Goal: Ask a question: Seek information or help from site administrators or community

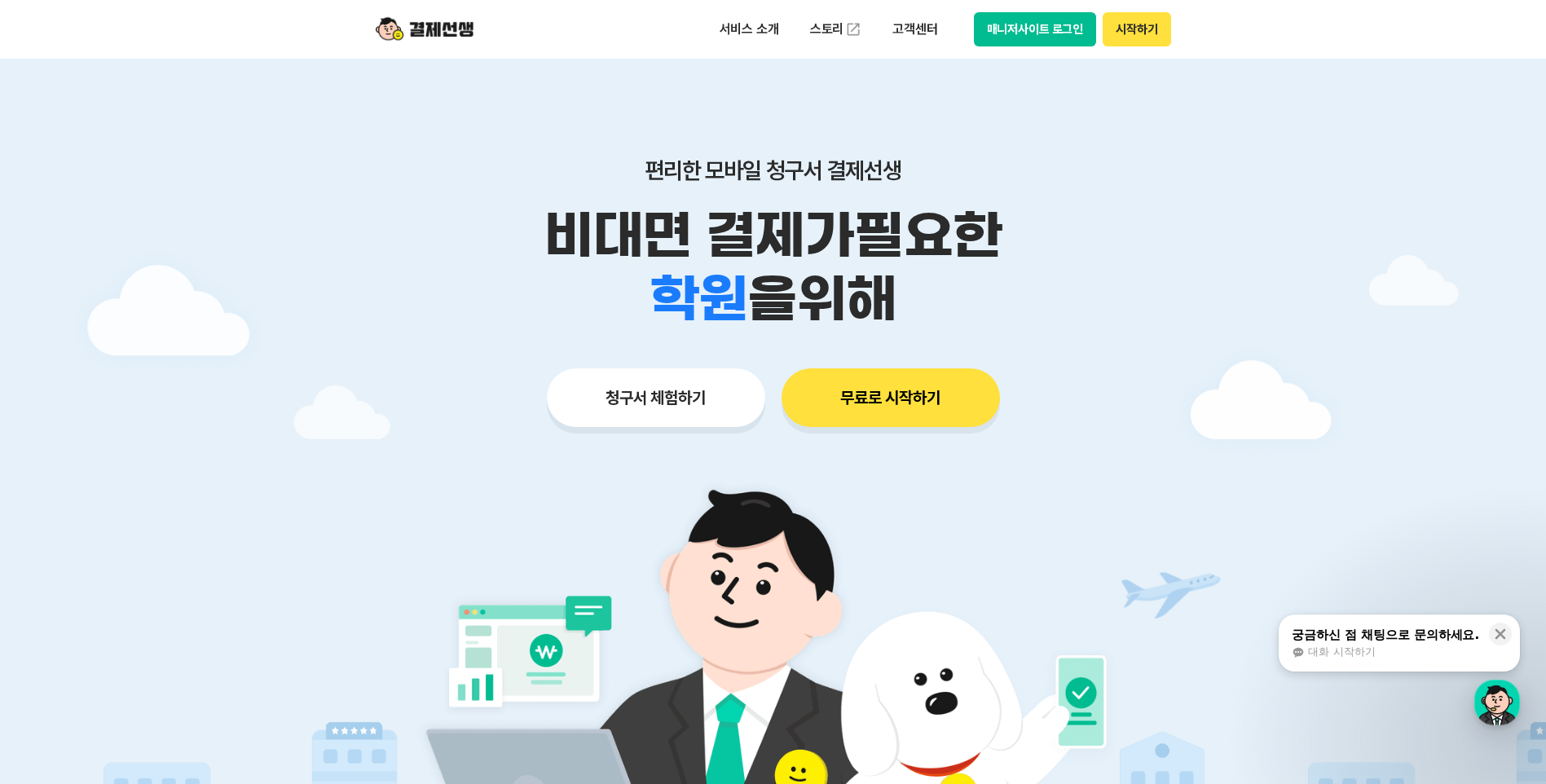
click at [1046, 29] on button "매니저사이트 로그인" at bounding box center [1035, 29] width 123 height 34
click at [923, 29] on p "고객센터" at bounding box center [915, 29] width 68 height 29
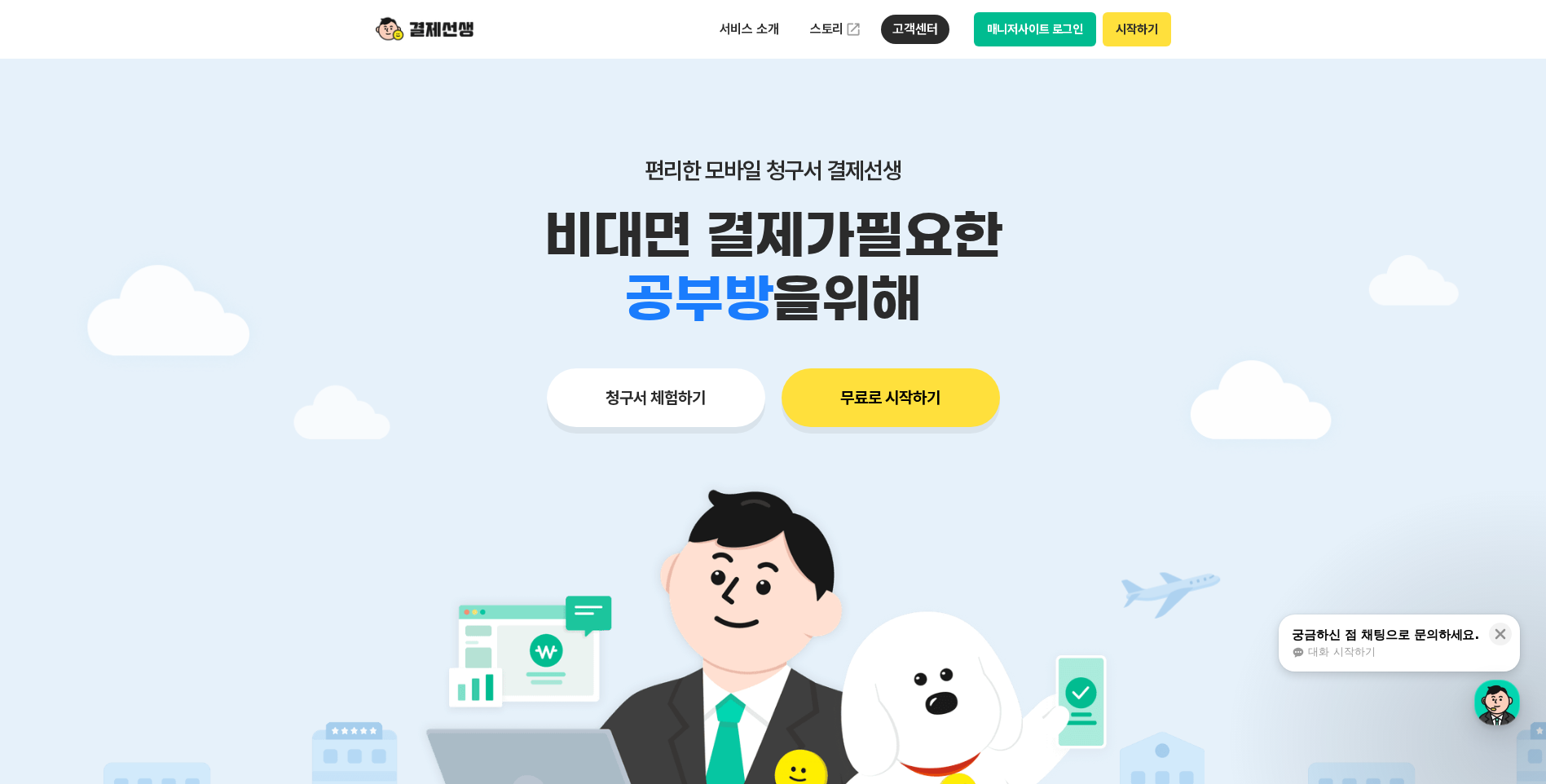
click at [1410, 646] on div "대화 시작하기" at bounding box center [1386, 652] width 187 height 15
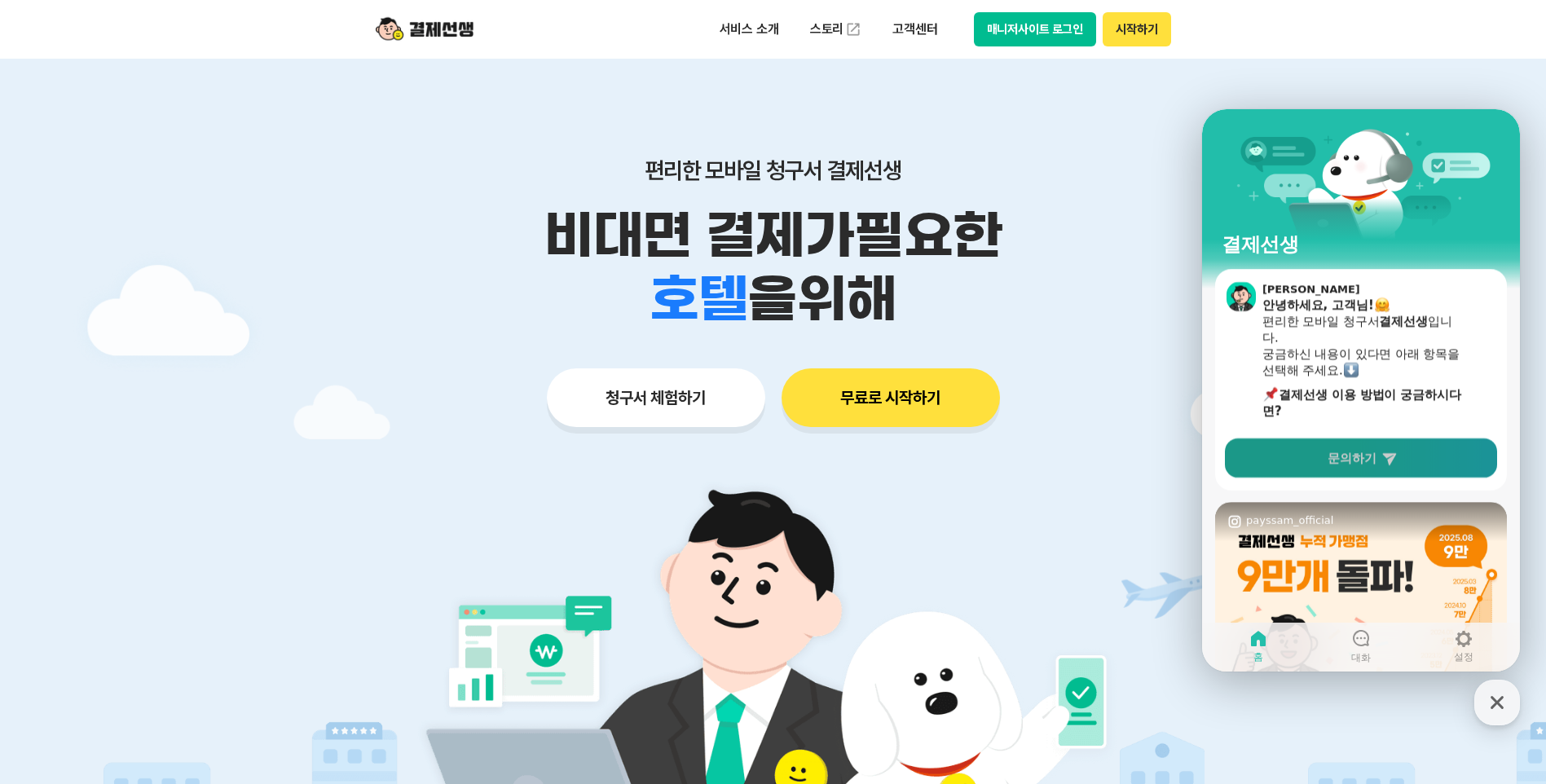
click at [1376, 467] on link "문의하기" at bounding box center [1361, 457] width 272 height 39
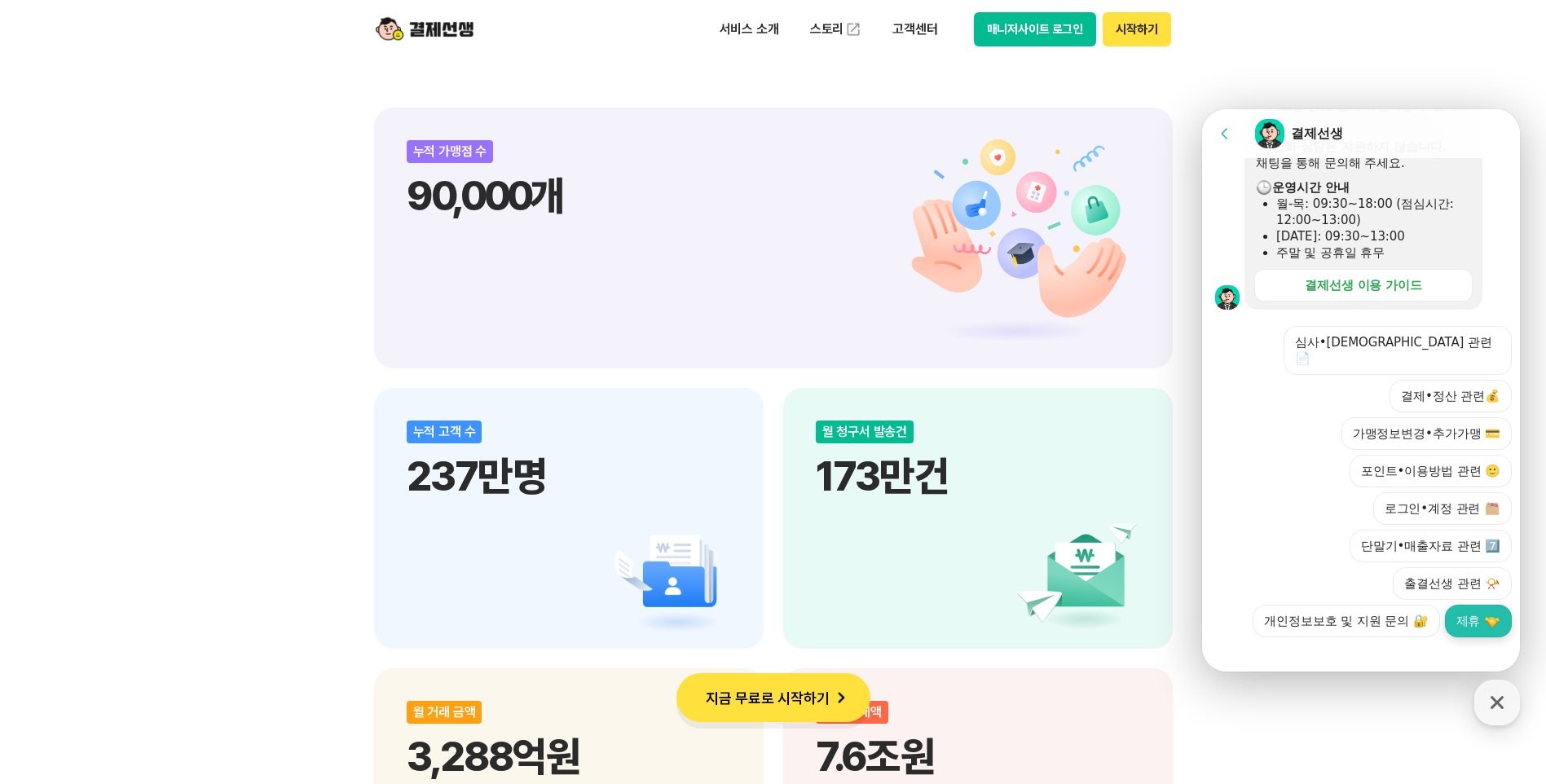
scroll to position [1874, 0]
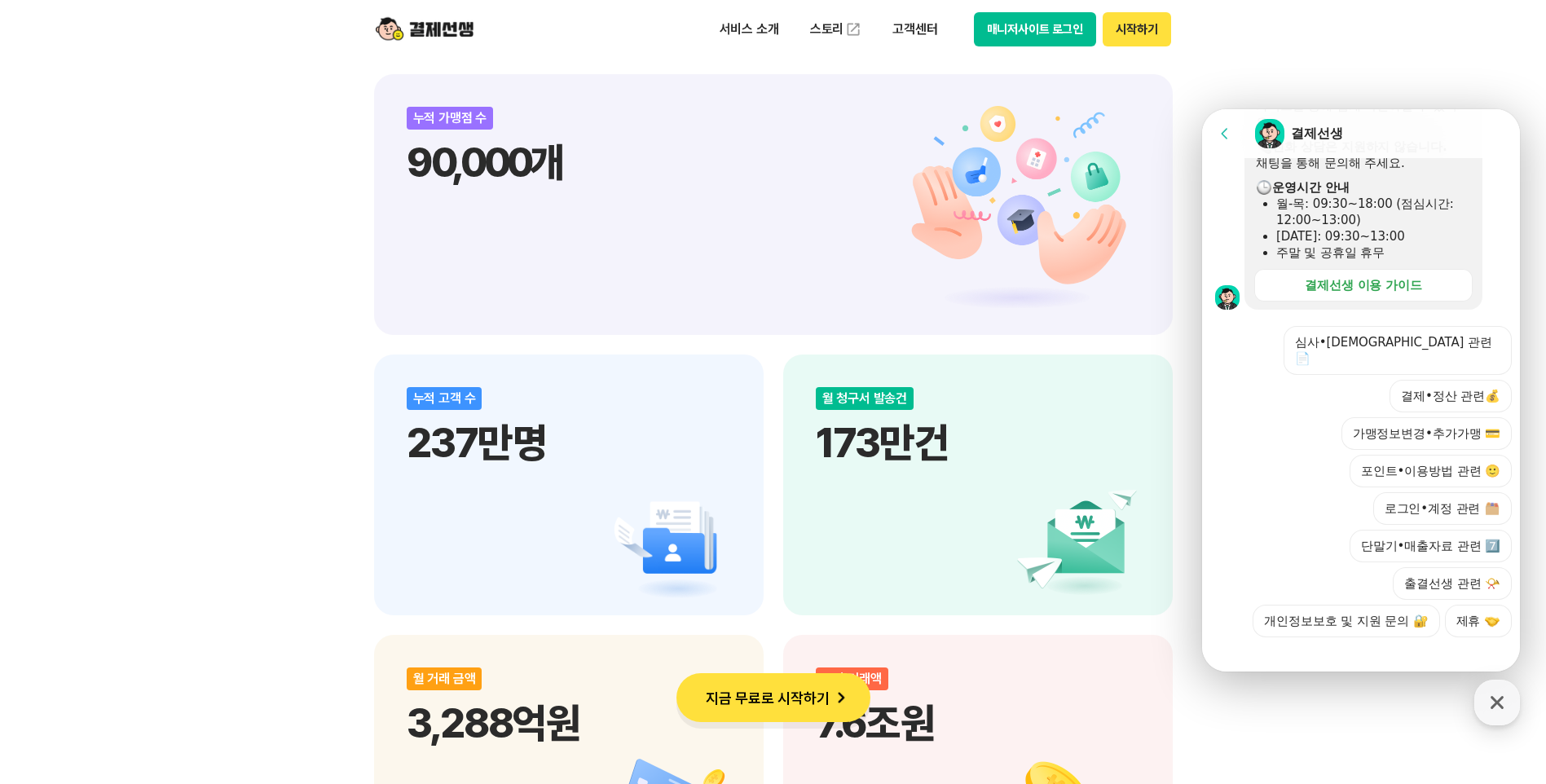
click at [1464, 567] on button "출결선생 관련 📯" at bounding box center [1451, 583] width 119 height 33
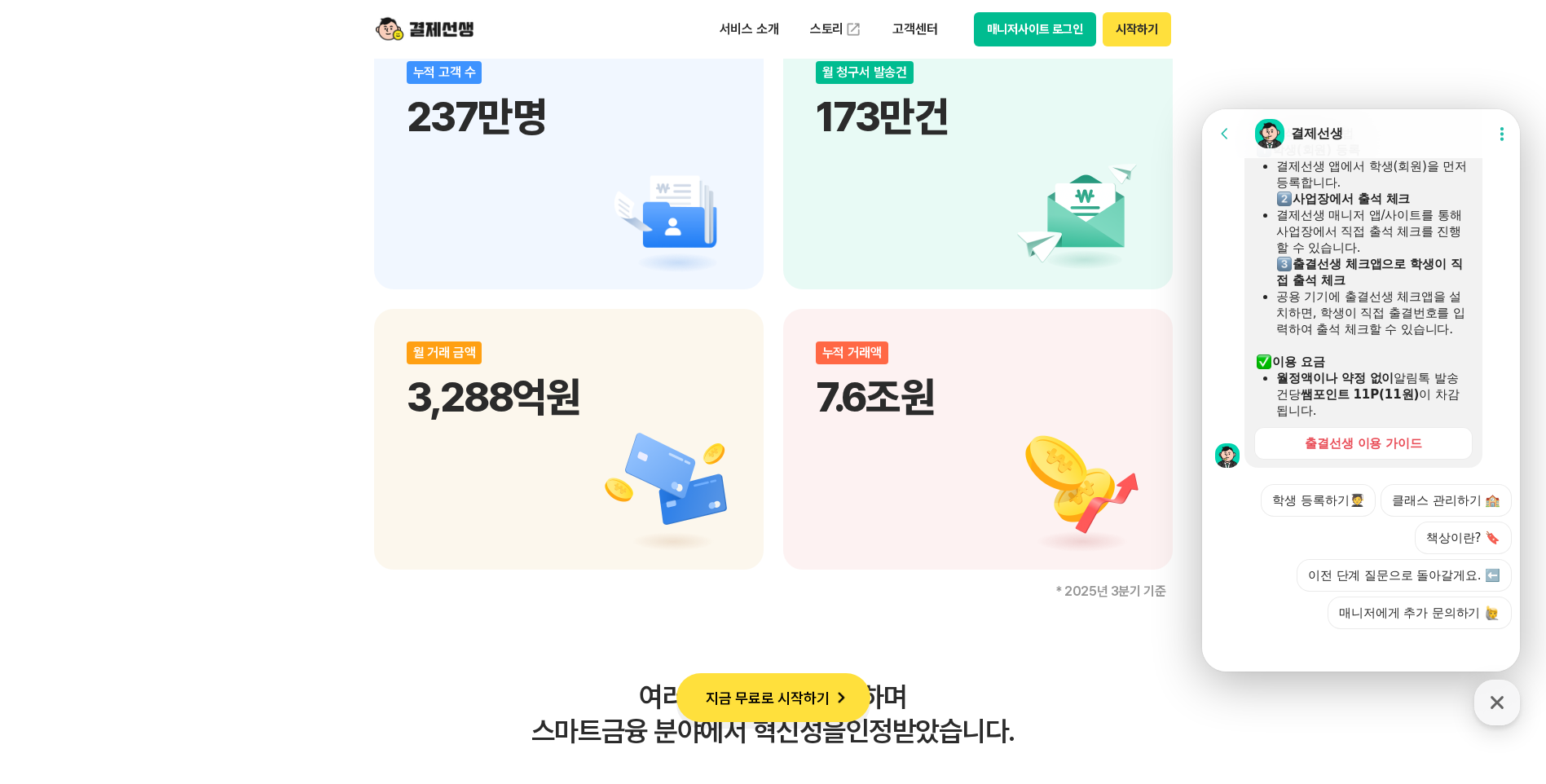
scroll to position [803, 0]
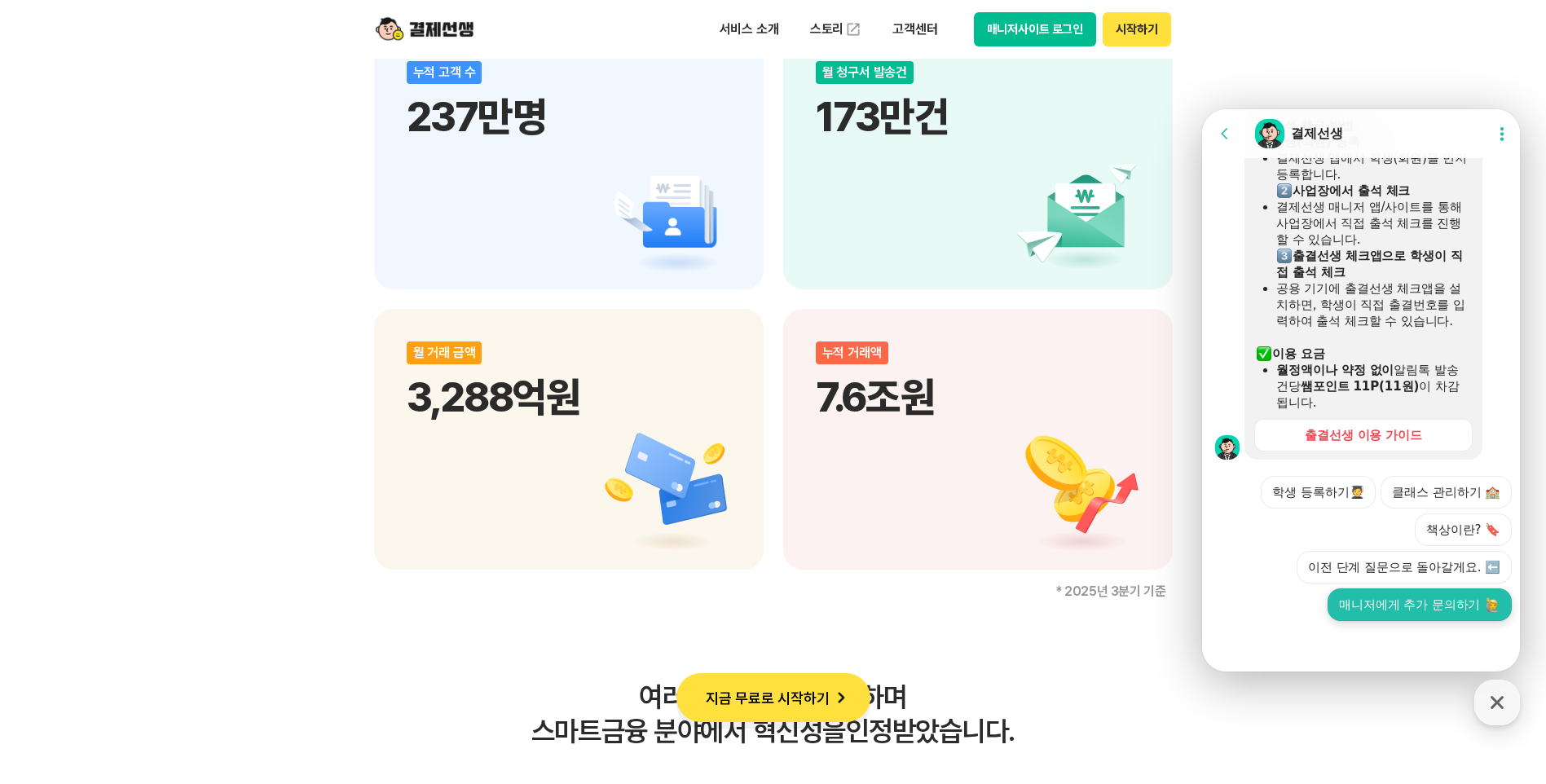
click at [1438, 604] on button "매니저에게 추가 문의하기" at bounding box center [1419, 604] width 184 height 33
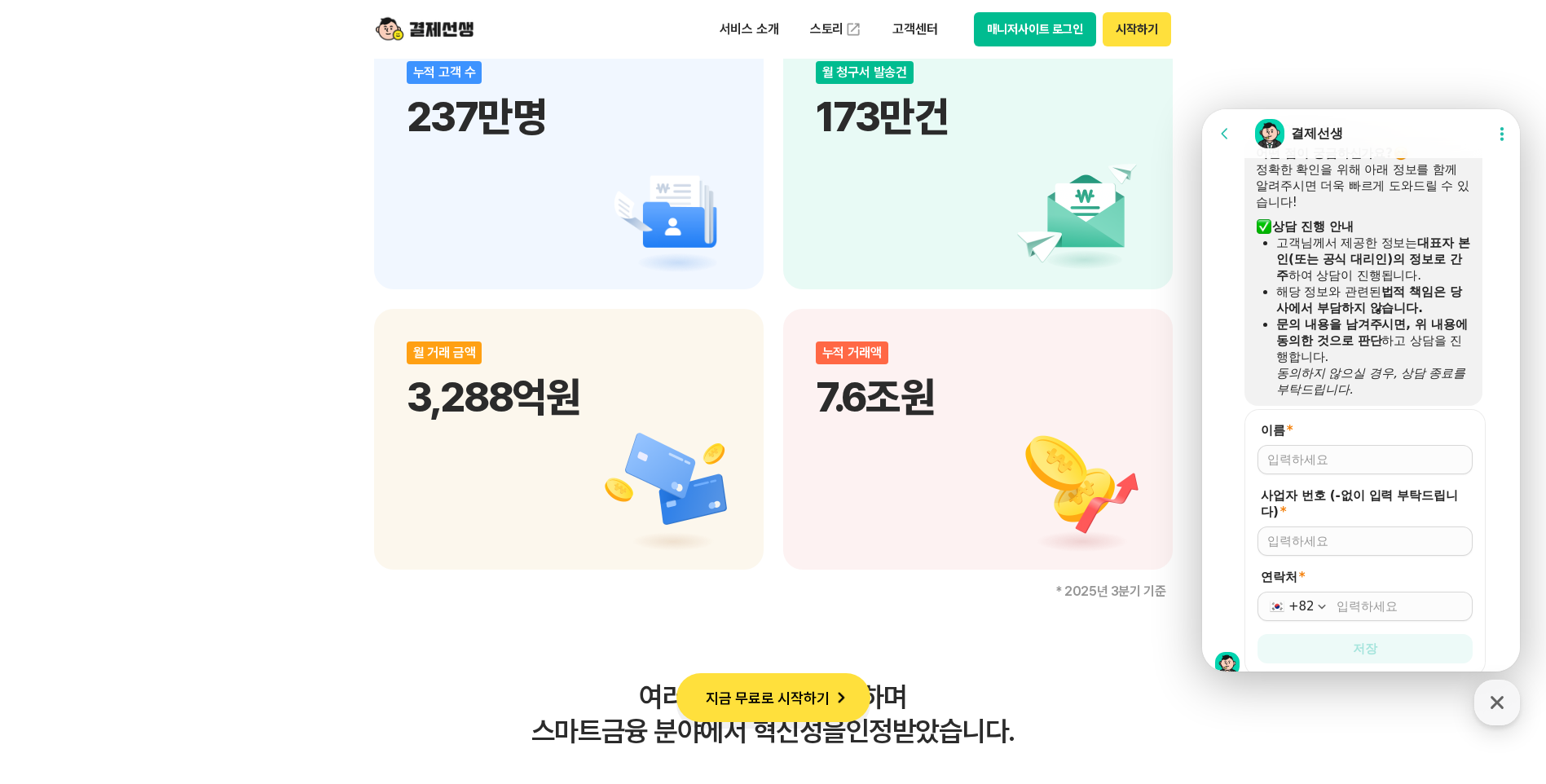
scroll to position [1259, 0]
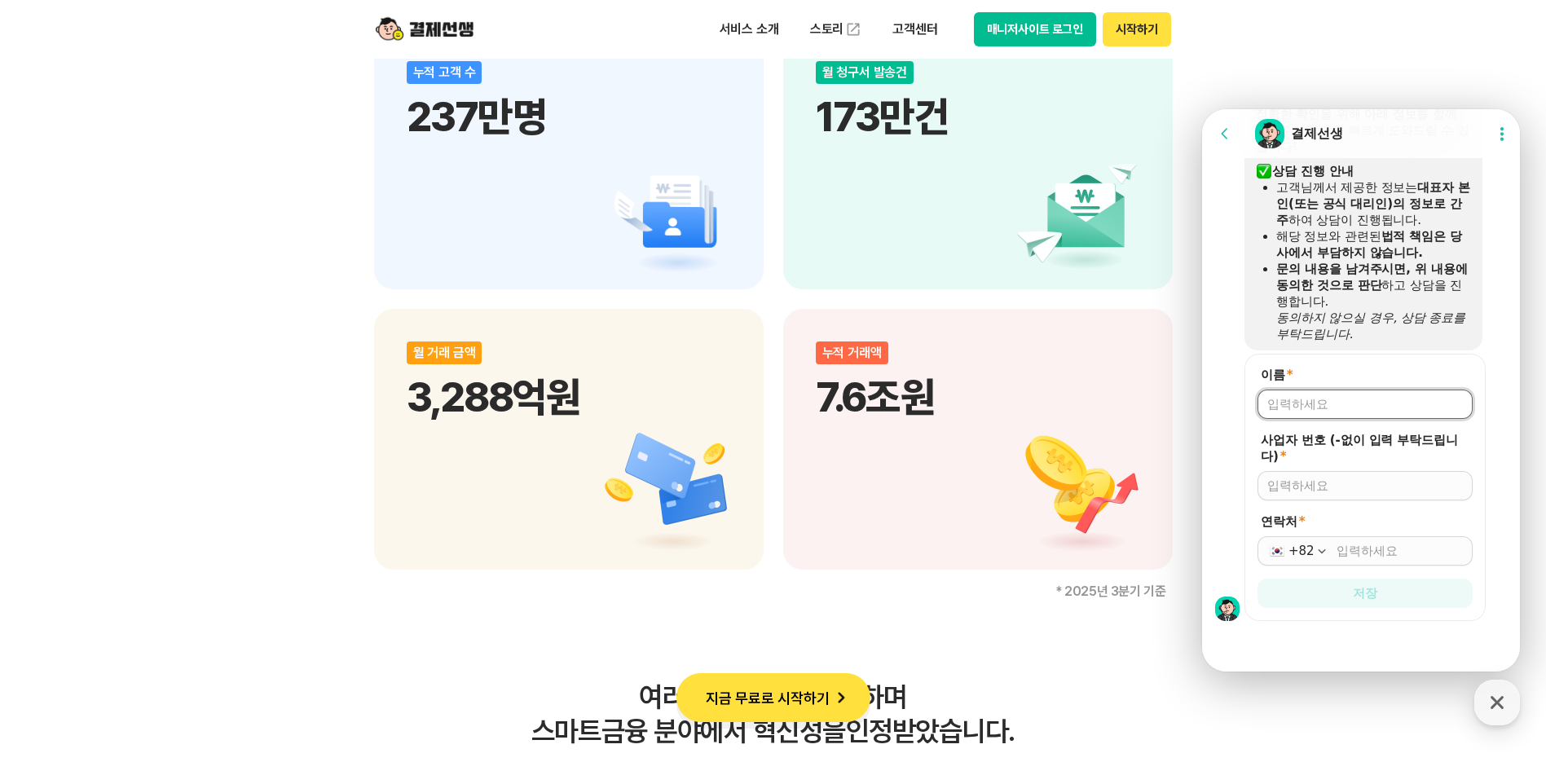
click at [1370, 400] on input "이름 *" at bounding box center [1365, 403] width 195 height 16
type input "이유신"
type input "5629701152"
click at [1395, 561] on div "+82" at bounding box center [1366, 550] width 215 height 29
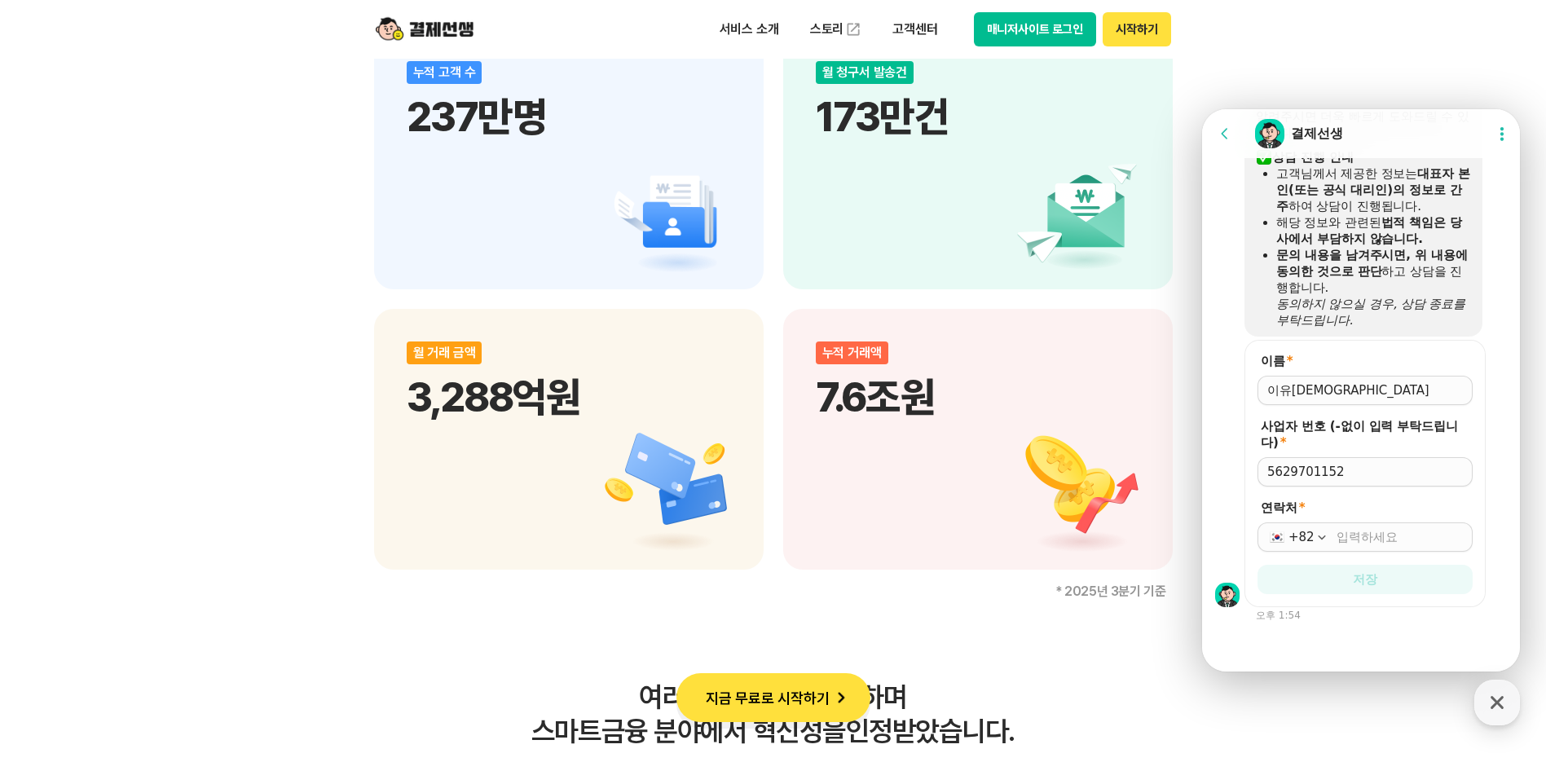
scroll to position [1274, 0]
click at [1379, 533] on input "연락처 *" at bounding box center [1399, 536] width 127 height 16
type input "010-4862-2412"
click at [1369, 587] on button "저장" at bounding box center [1366, 578] width 215 height 29
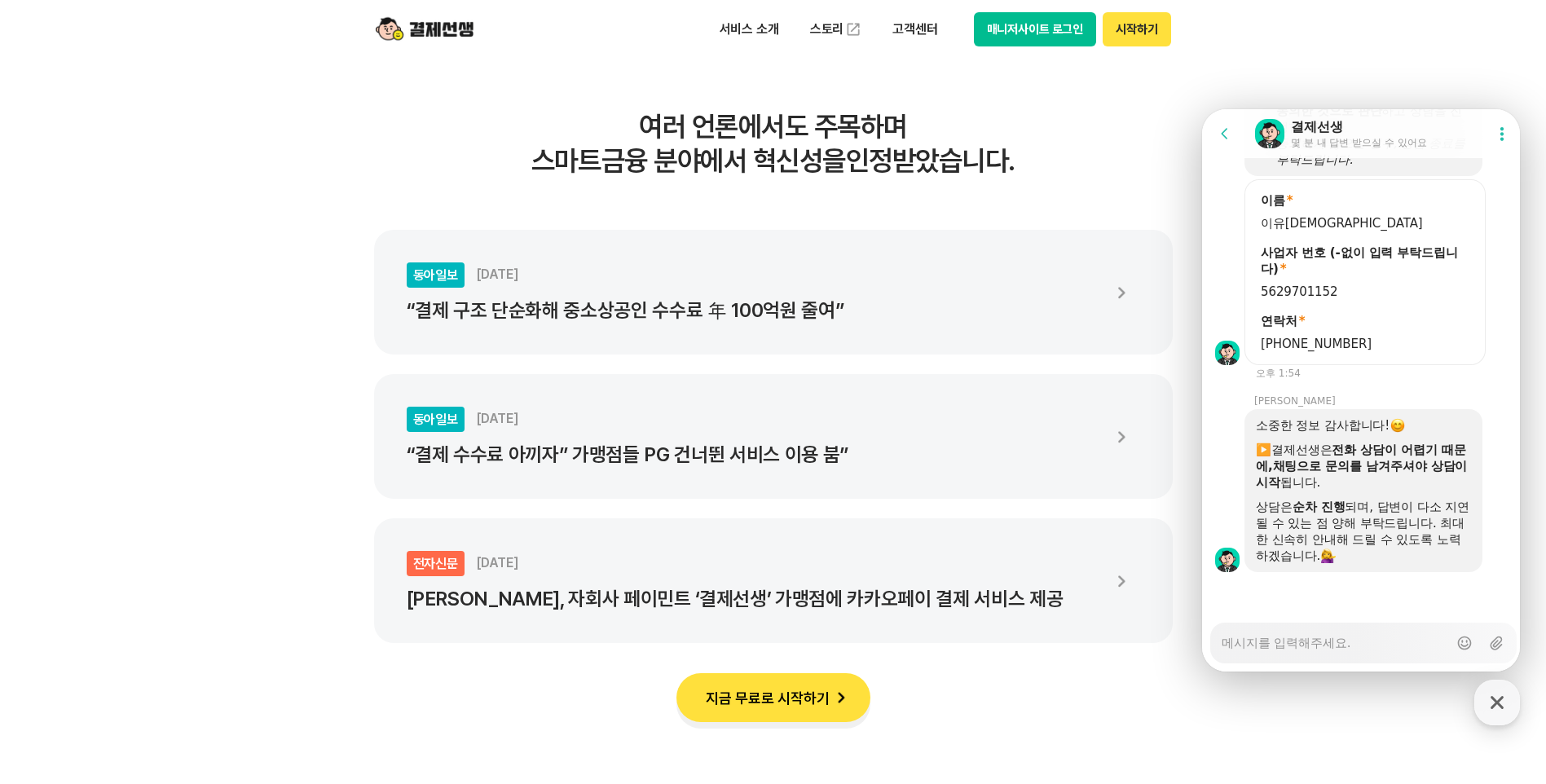
scroll to position [1434, 0]
click at [1380, 642] on textarea "Messenger Input Textarea" at bounding box center [1335, 638] width 226 height 28
type textarea "x"
type textarea "ㅇ"
type textarea "x"
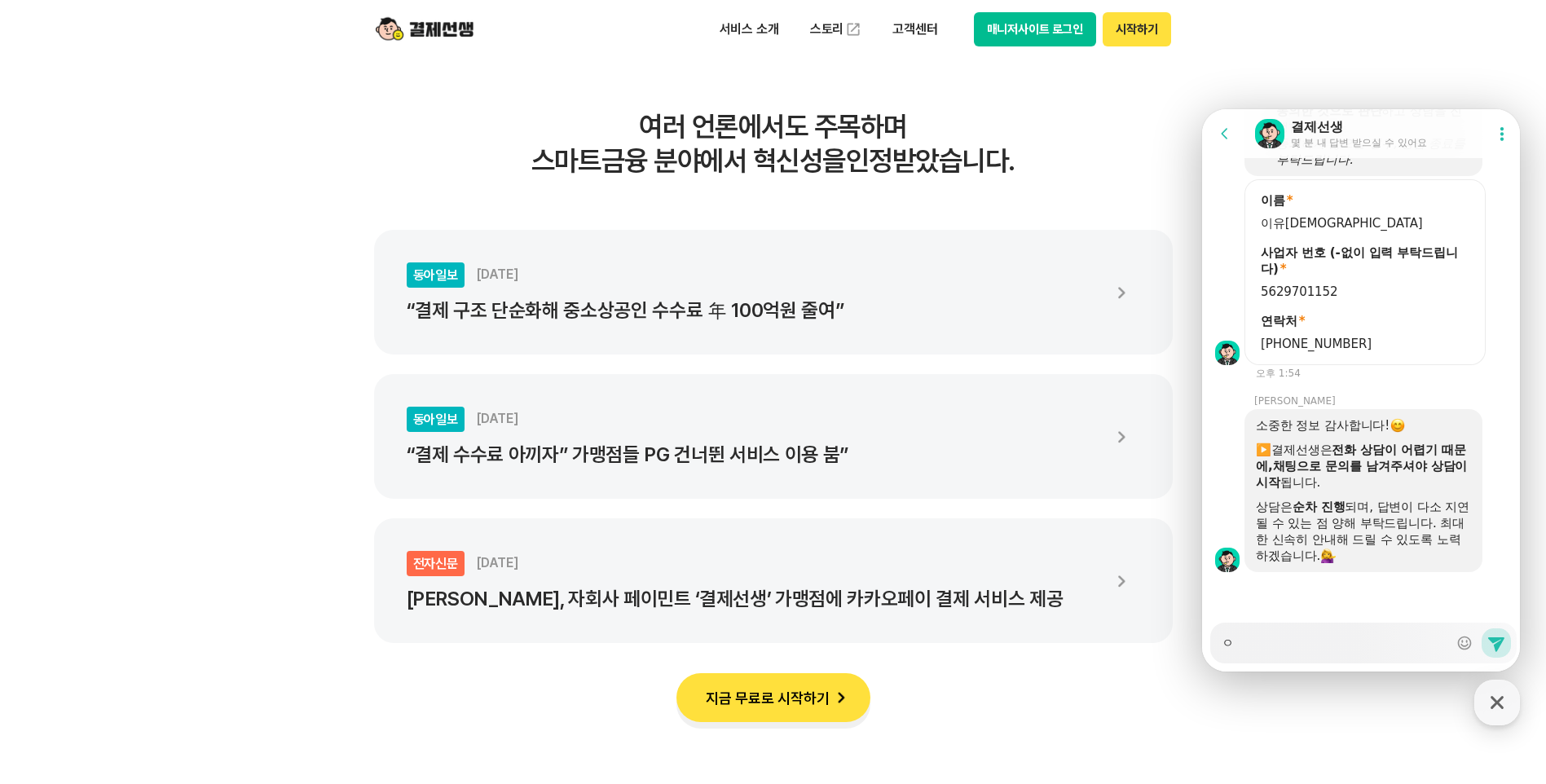
type textarea "이"
type textarea "x"
type textarea "입"
type textarea "x"
type textarea "이버"
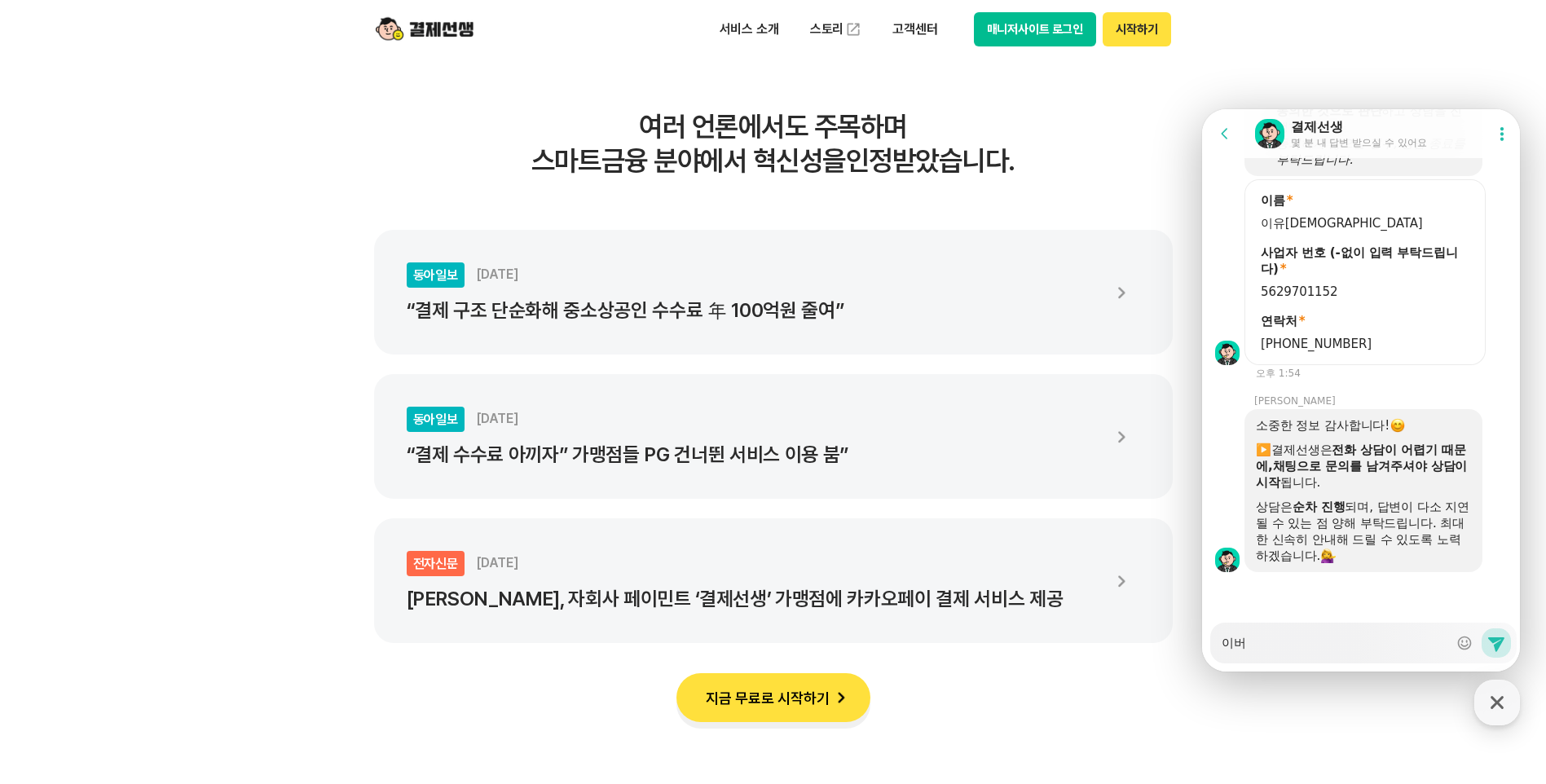
type textarea "x"
type textarea "이범"
type textarea "x"
type textarea "이범ㅇ"
type textarea "x"
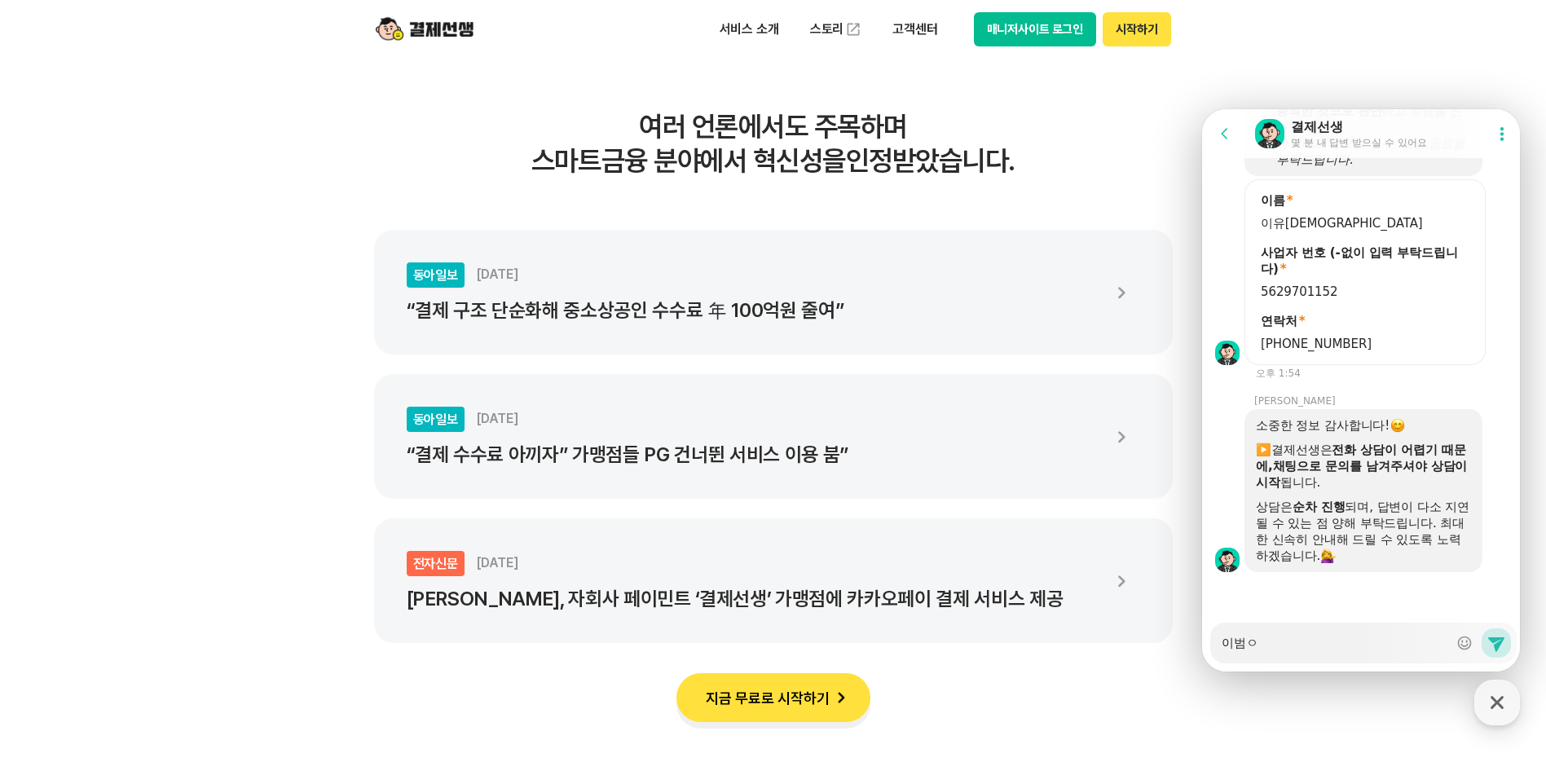
type textarea "이범에"
type textarea "x"
type textarea "이범에"
type textarea "x"
type textarea "이범에"
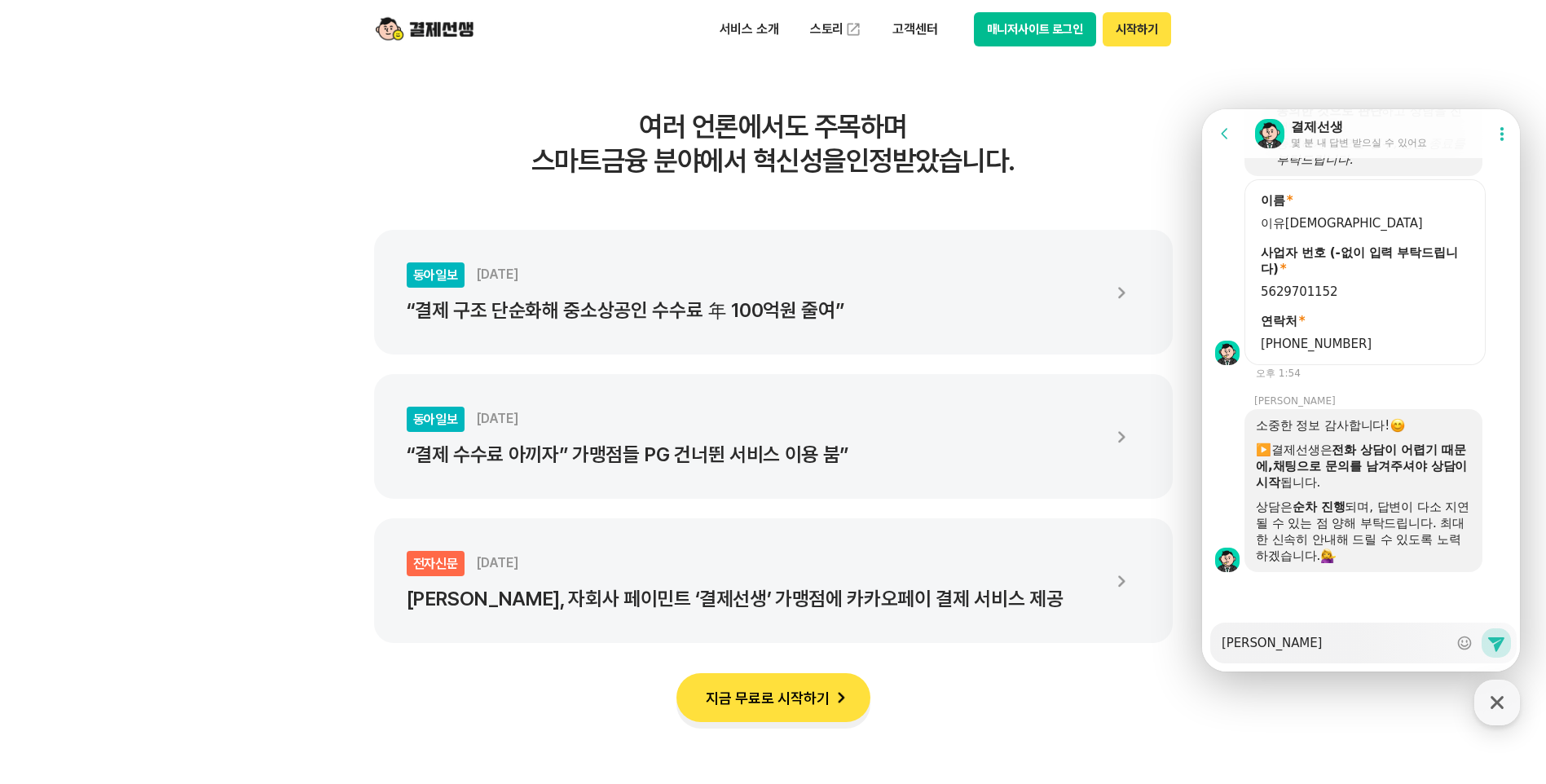
type textarea "x"
type textarea "이범"
type textarea "x"
type textarea "이"
type textarea "x"
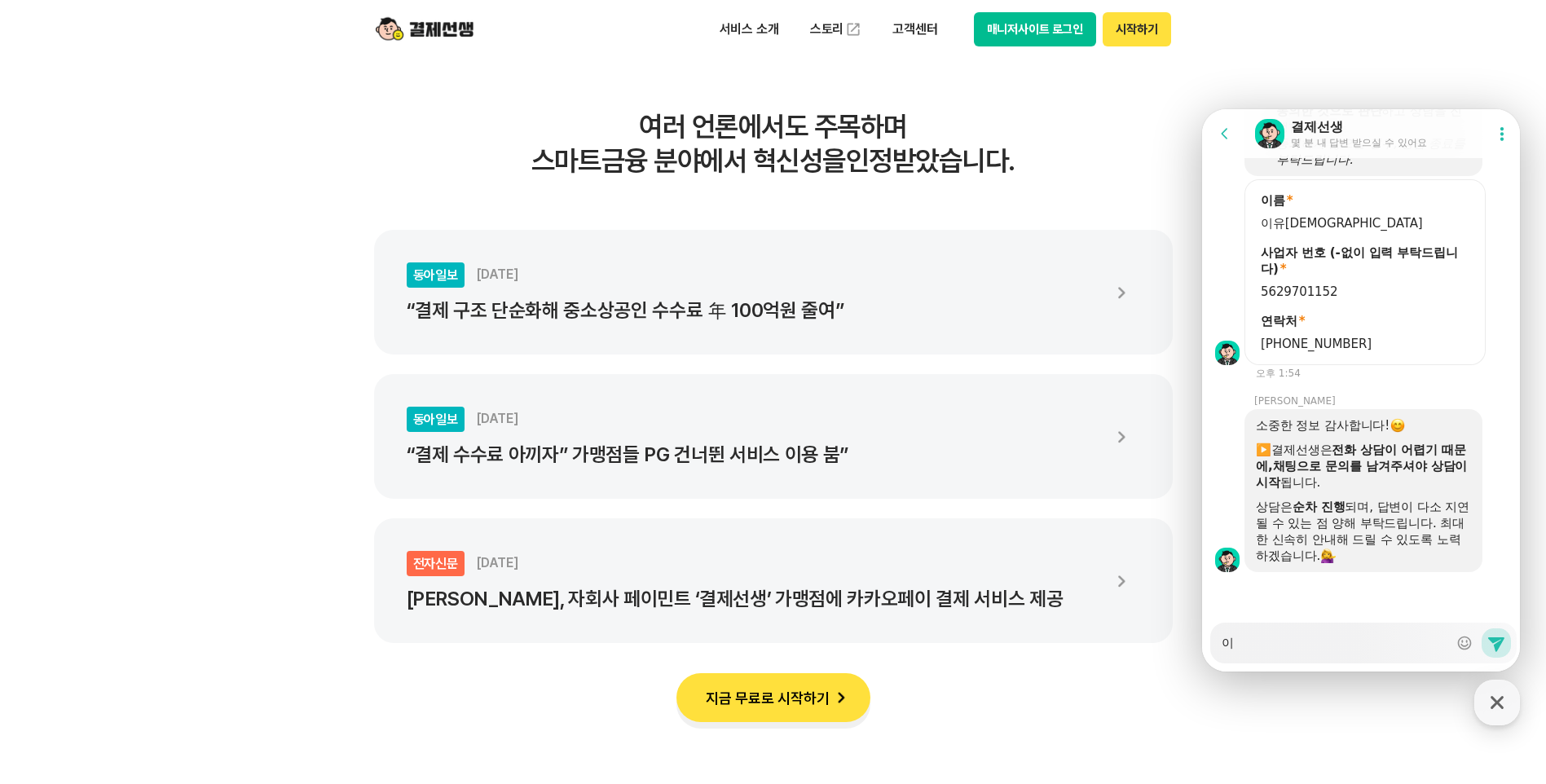
type textarea "이ㅂ"
type textarea "x"
type textarea "이버"
type textarea "x"
type textarea "이번"
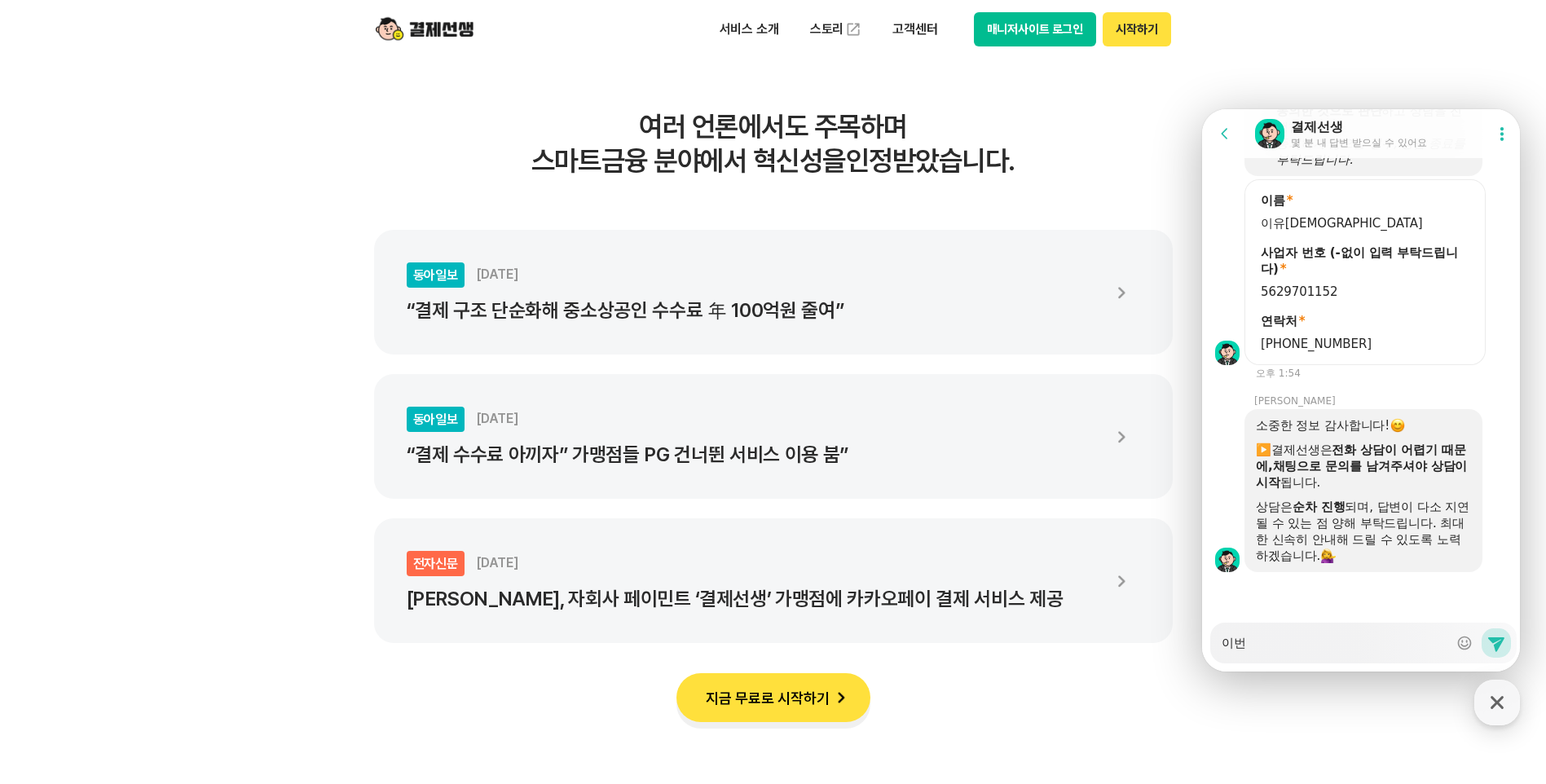
type textarea "x"
type textarea "이번ㅇ"
type textarea "x"
type textarea "이번에"
type textarea "x"
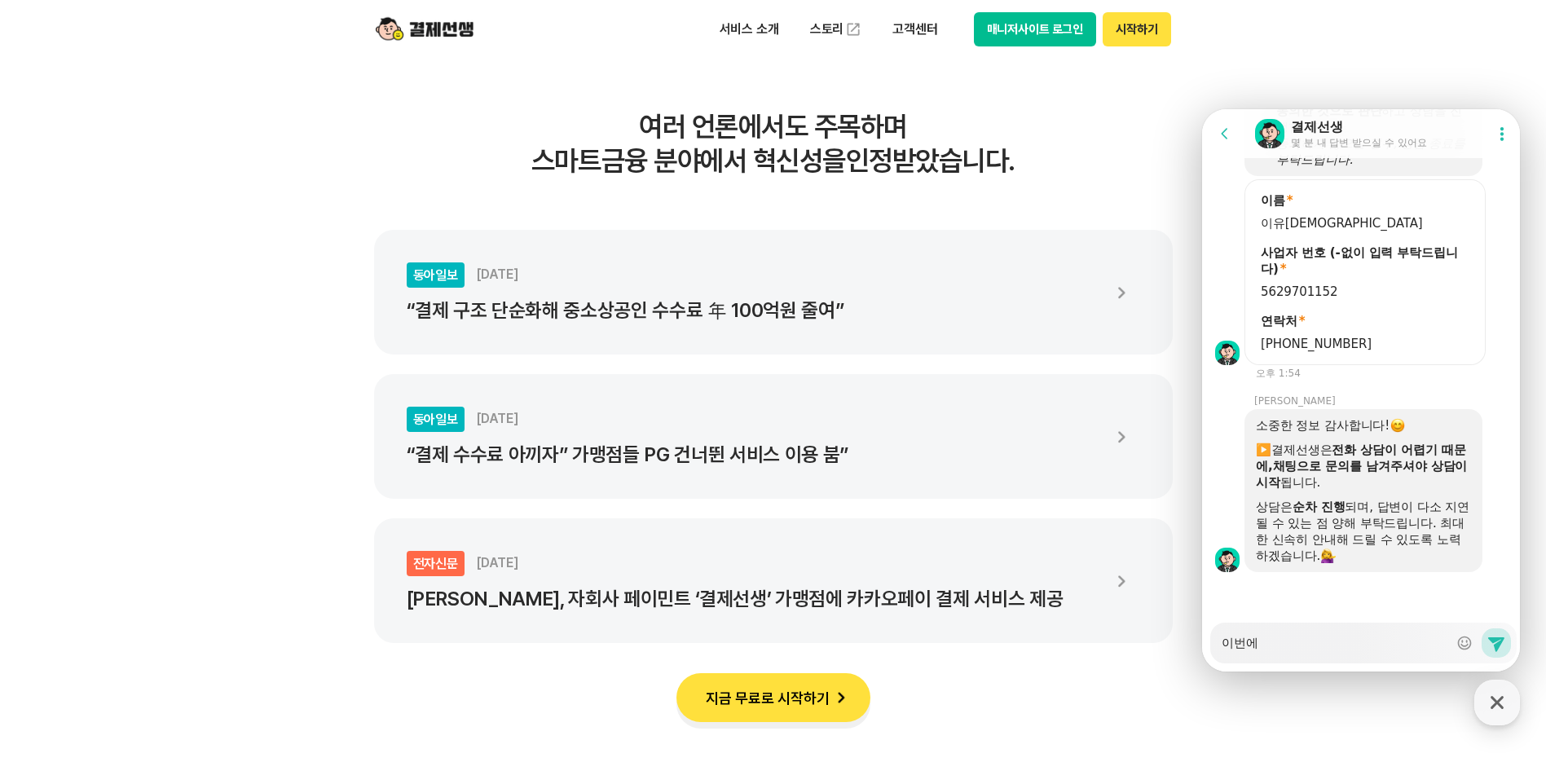
type textarea "이번에"
type textarea "x"
type textarea "이번에 p"
type textarea "x"
type textarea "이번에 pc"
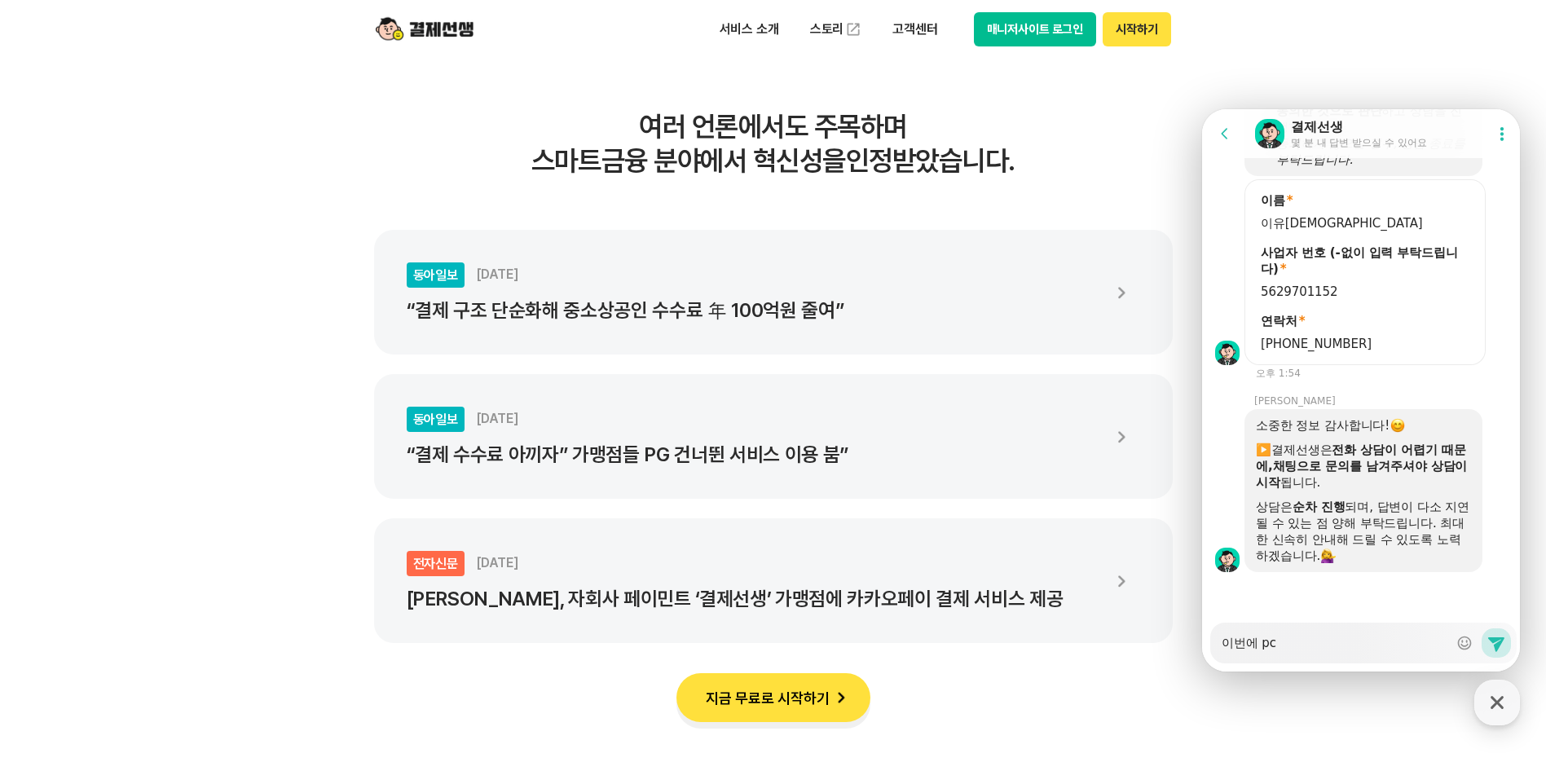
type textarea "x"
type textarea "이번에 pcㄹ"
type textarea "x"
type textarea "이번에 pc르"
type textarea "x"
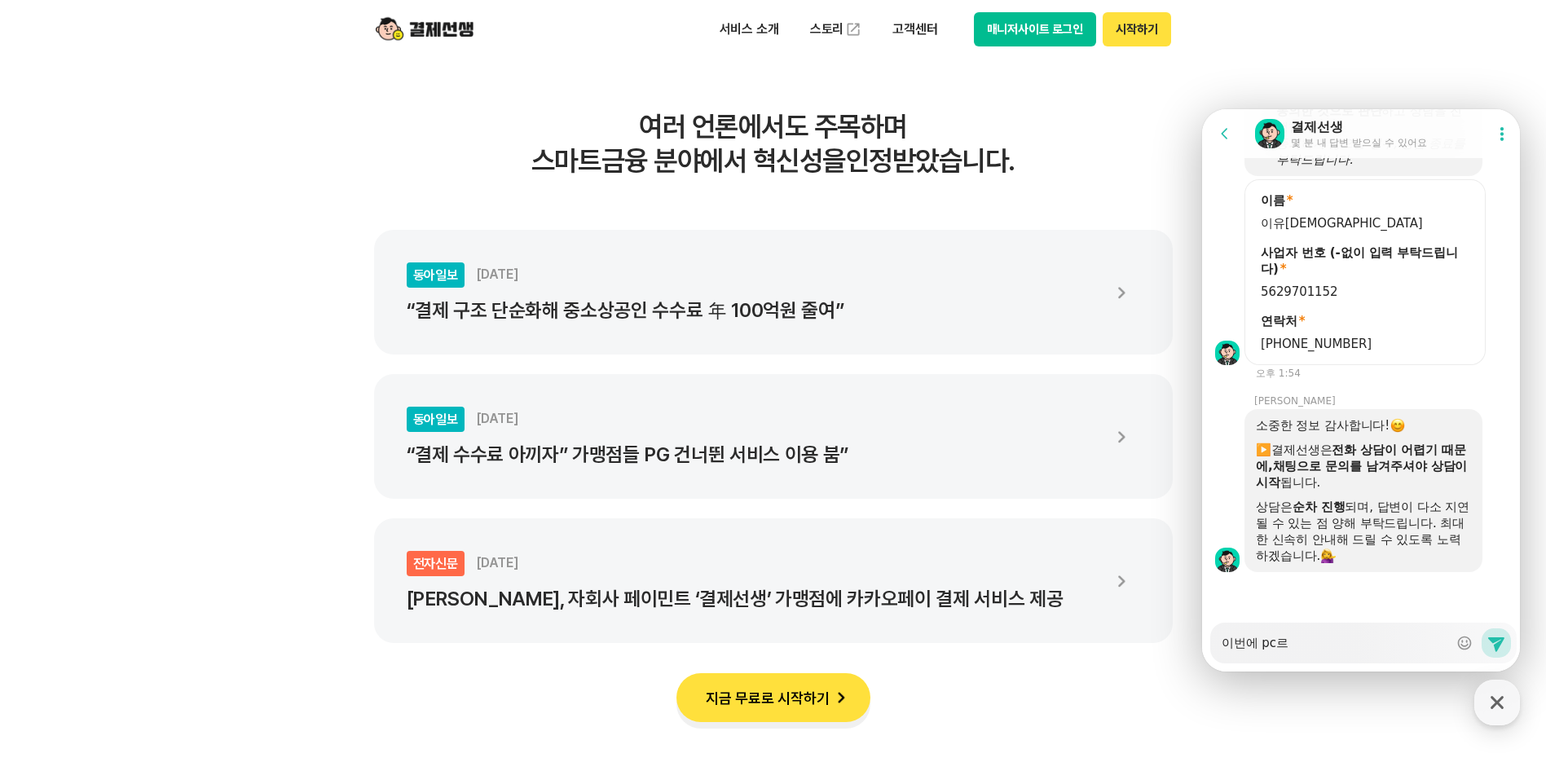
type textarea "이번에 pc를"
type textarea "x"
type textarea "이번에 pc를"
type textarea "x"
type textarea "이번에 pc를 ㅂ"
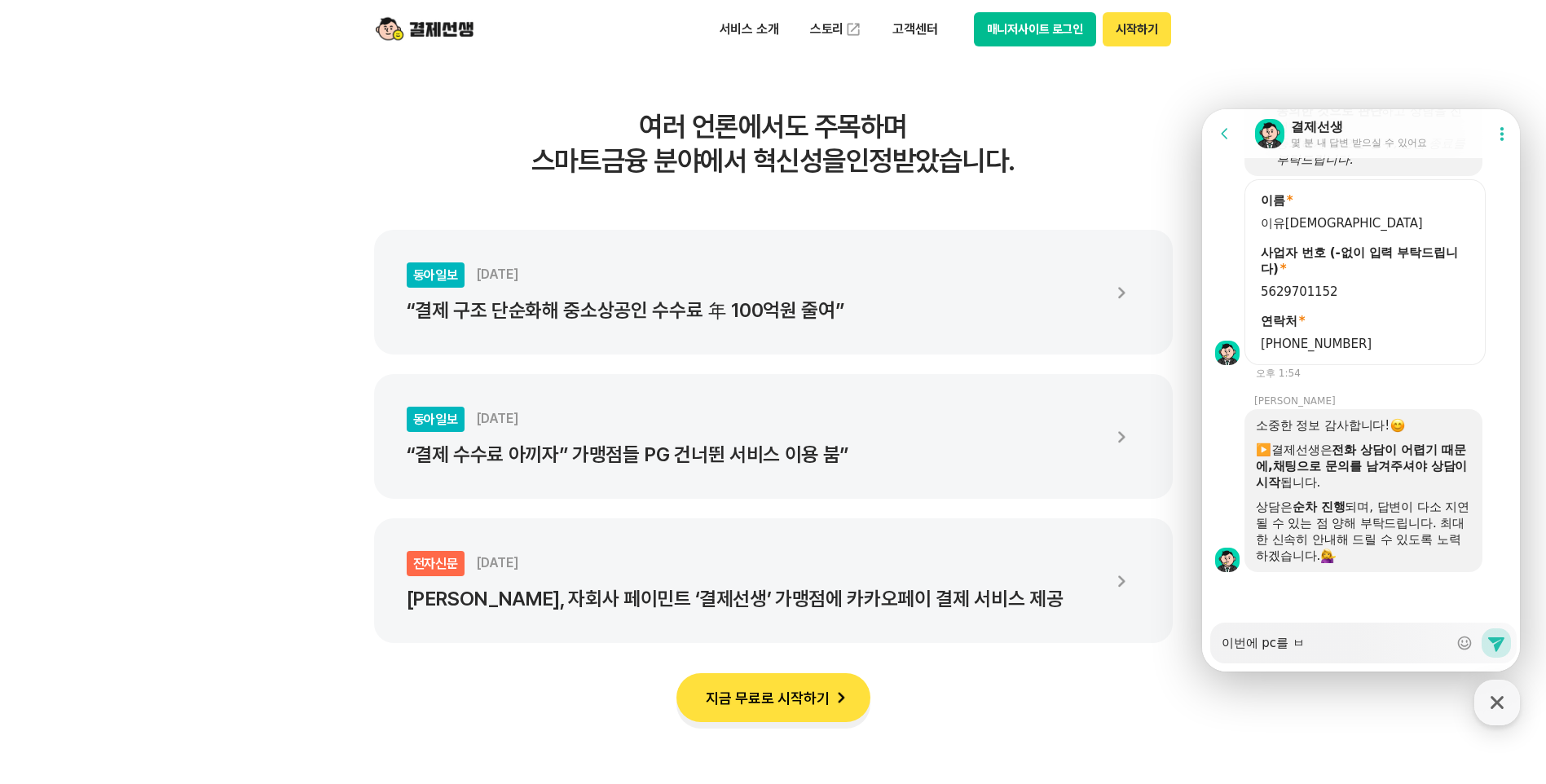
type textarea "x"
type textarea "이번에 pc를 바"
type textarea "x"
type textarea "이번에 pc를 밖"
type textarea "x"
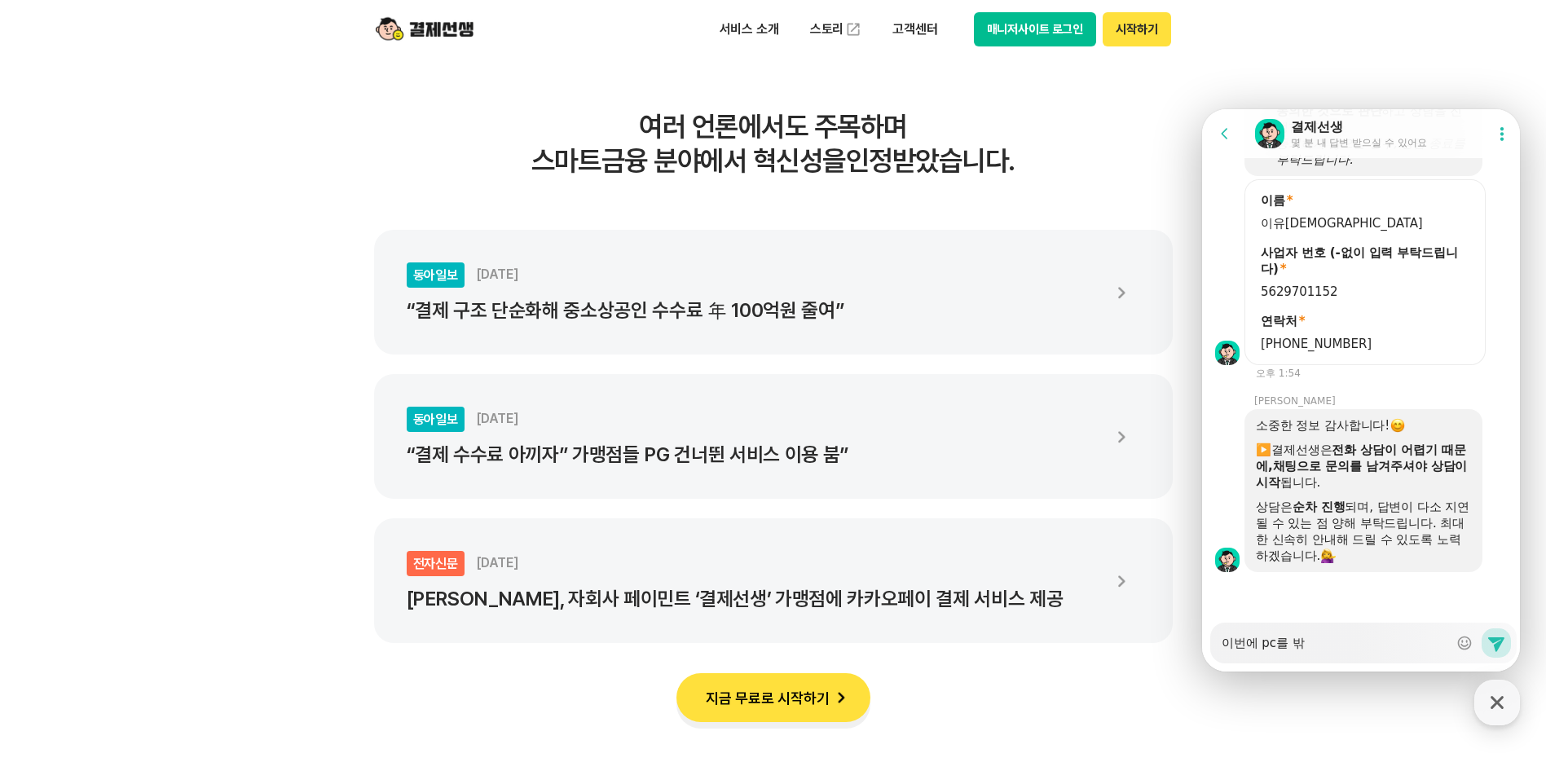
type textarea "이번에 pc를 바꾸"
type textarea "x"
type textarea "이번에 pc를 바꾹"
type textarea "x"
type textarea "이번에 pc를 바꾸고"
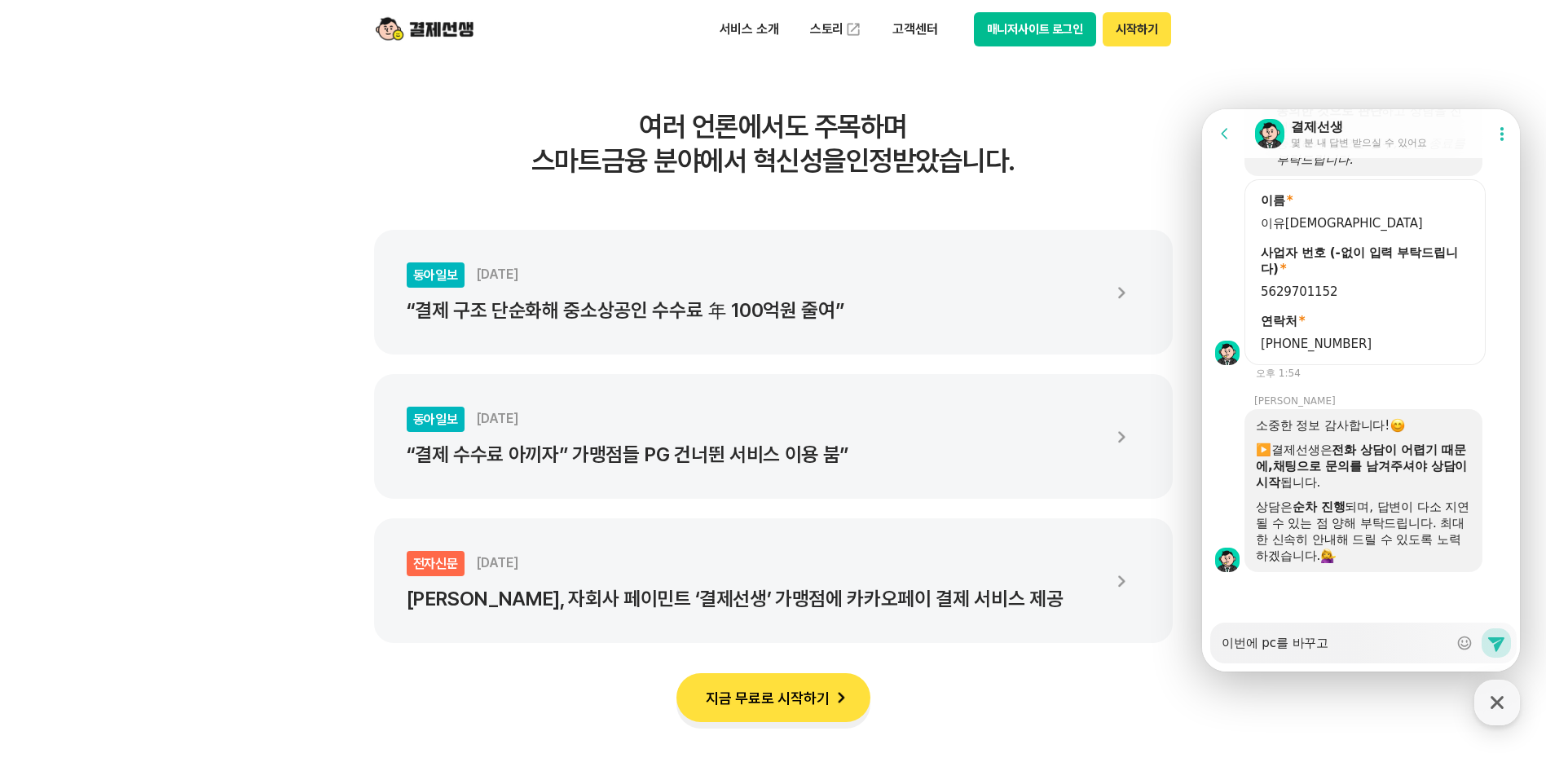
type textarea "x"
type textarea "이번에 pc를 바꾸고 ㄷ"
type textarea "x"
type textarea "이번에 pc를 바꾸고 드"
type textarea "x"
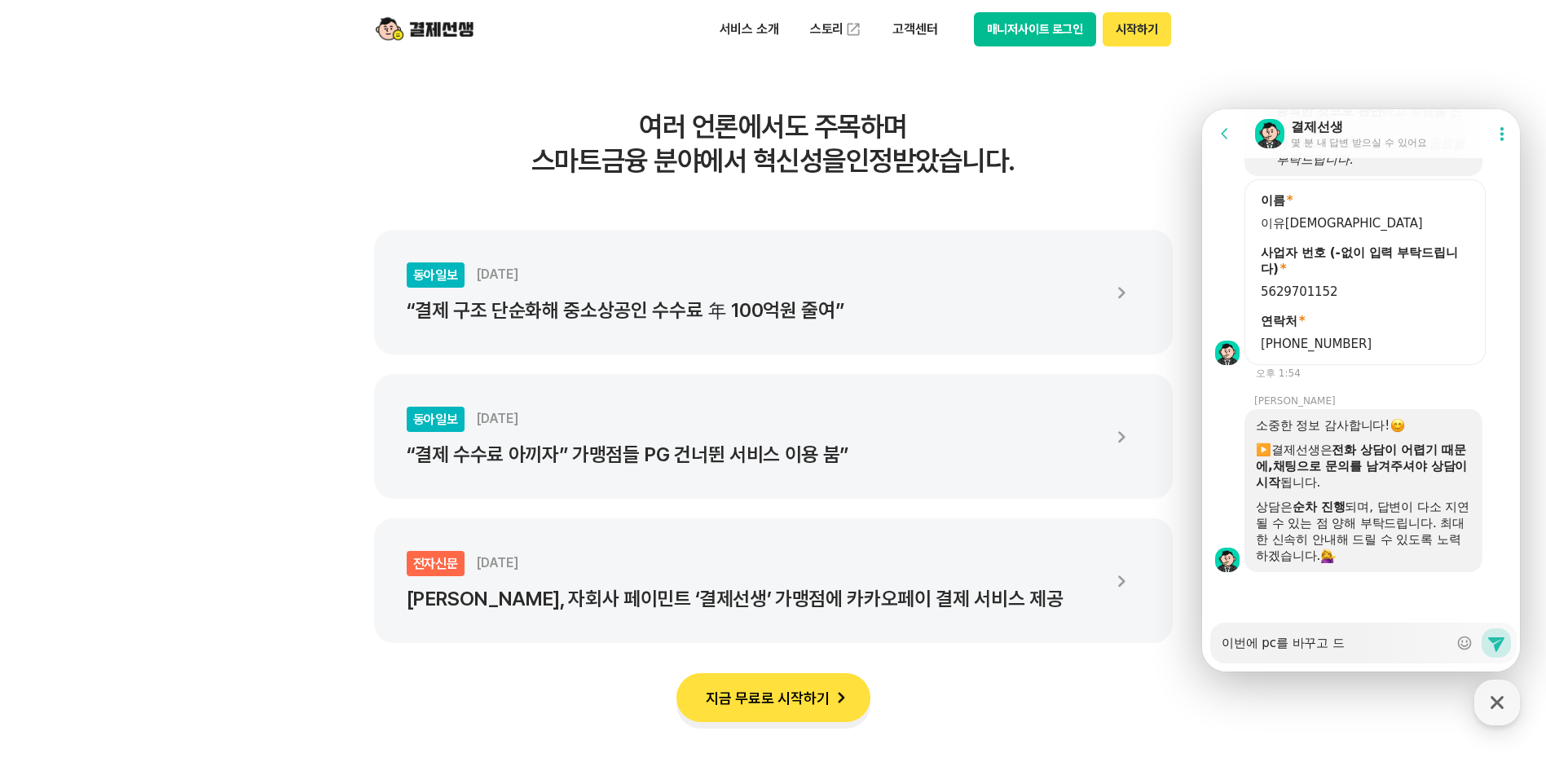
type textarea "이번에 pc를 바꾸고 등"
type textarea "x"
type textarea "이번에 pc를 바꾸고 등ㄹ"
type textarea "x"
type textarea "이번에 pc를 바꾸고 등로"
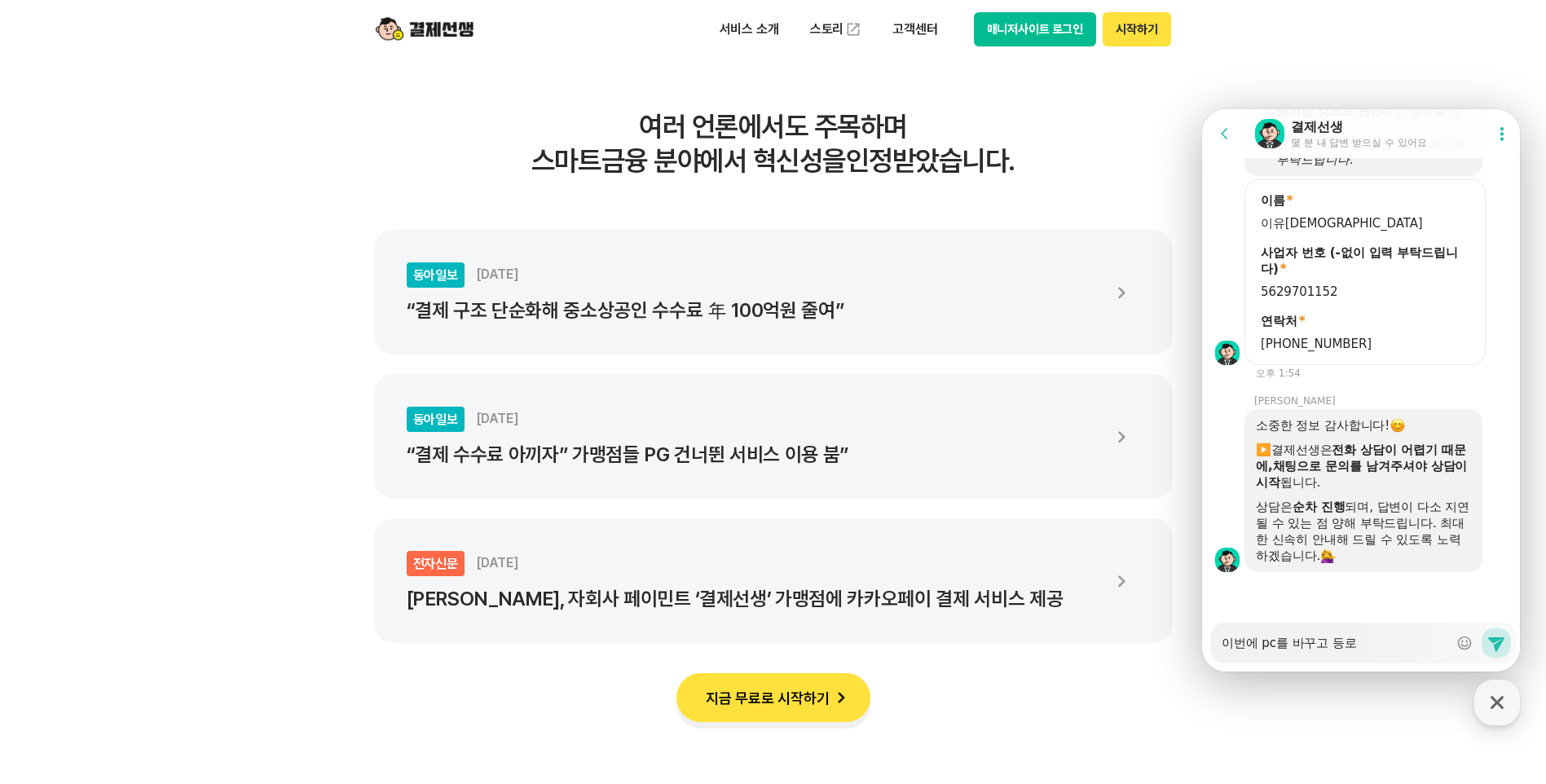
type textarea "x"
type textarea "이번에 pc를 바꾸고 등록"
type textarea "x"
type textarea "이번에 pc를 바꾸고 등록ㅇ"
type textarea "x"
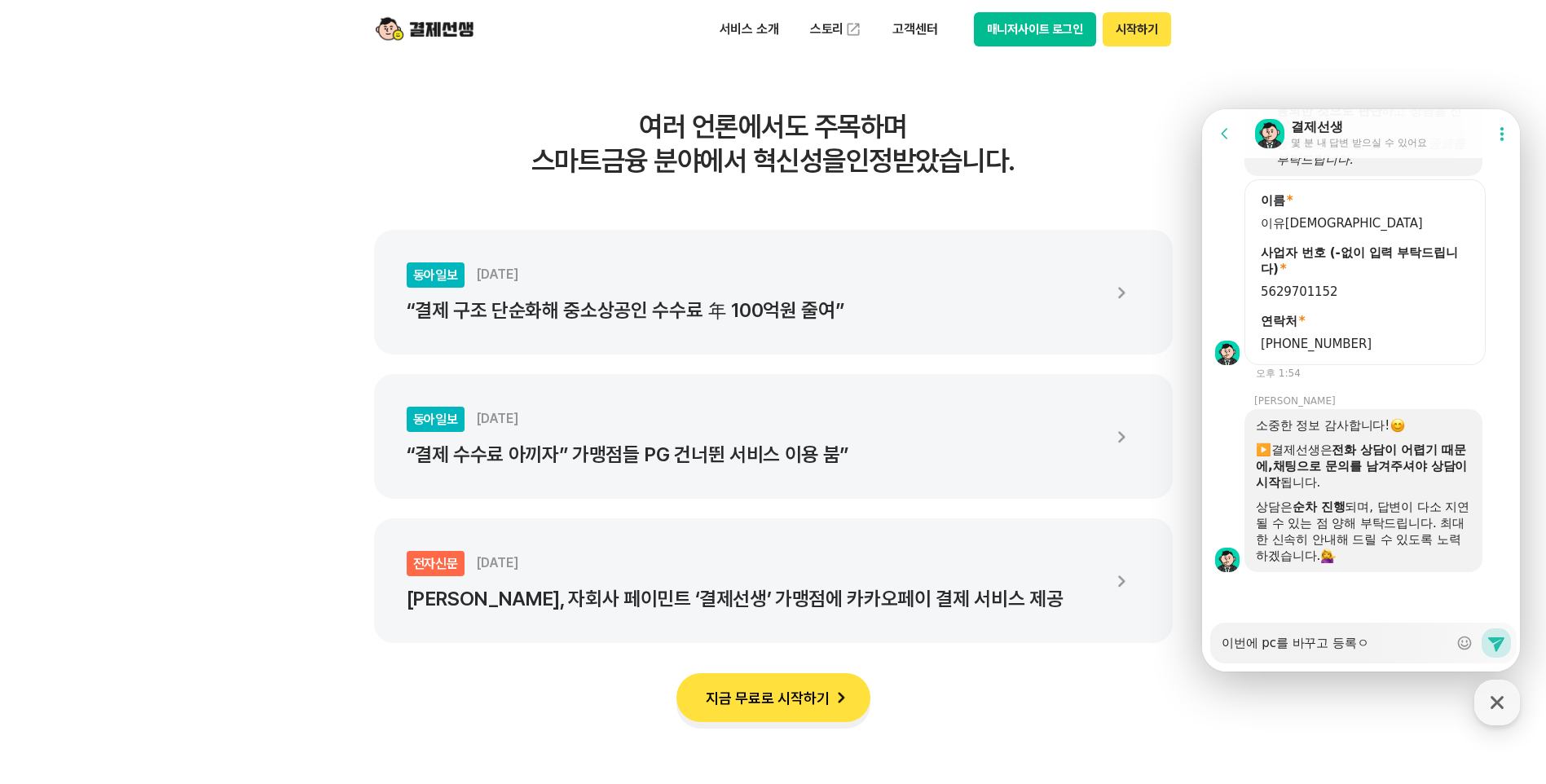
type textarea "이번에 pc를 바꾸고 등록이"
type textarea "x"
type textarea "이번에 pc를 바꾸고 등록이"
type textarea "x"
type textarea "이번에 pc를 바꾸고 등록이 ㅇ"
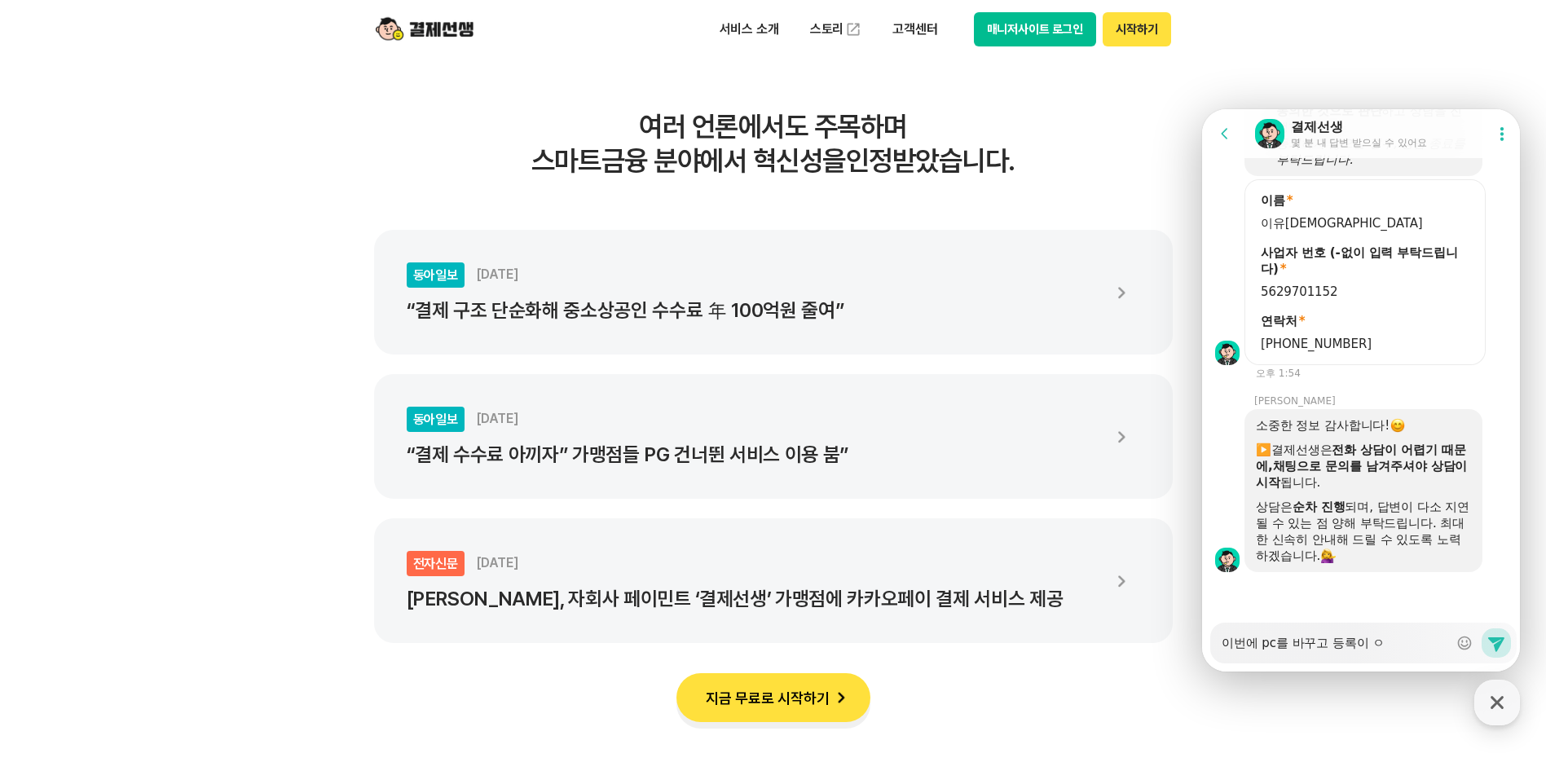
type textarea "x"
type textarea "이번에 pc를 바꾸고 등록이 아"
type textarea "x"
type textarea "이번에 pc를 바꾸고 등록이 안"
type textarea "x"
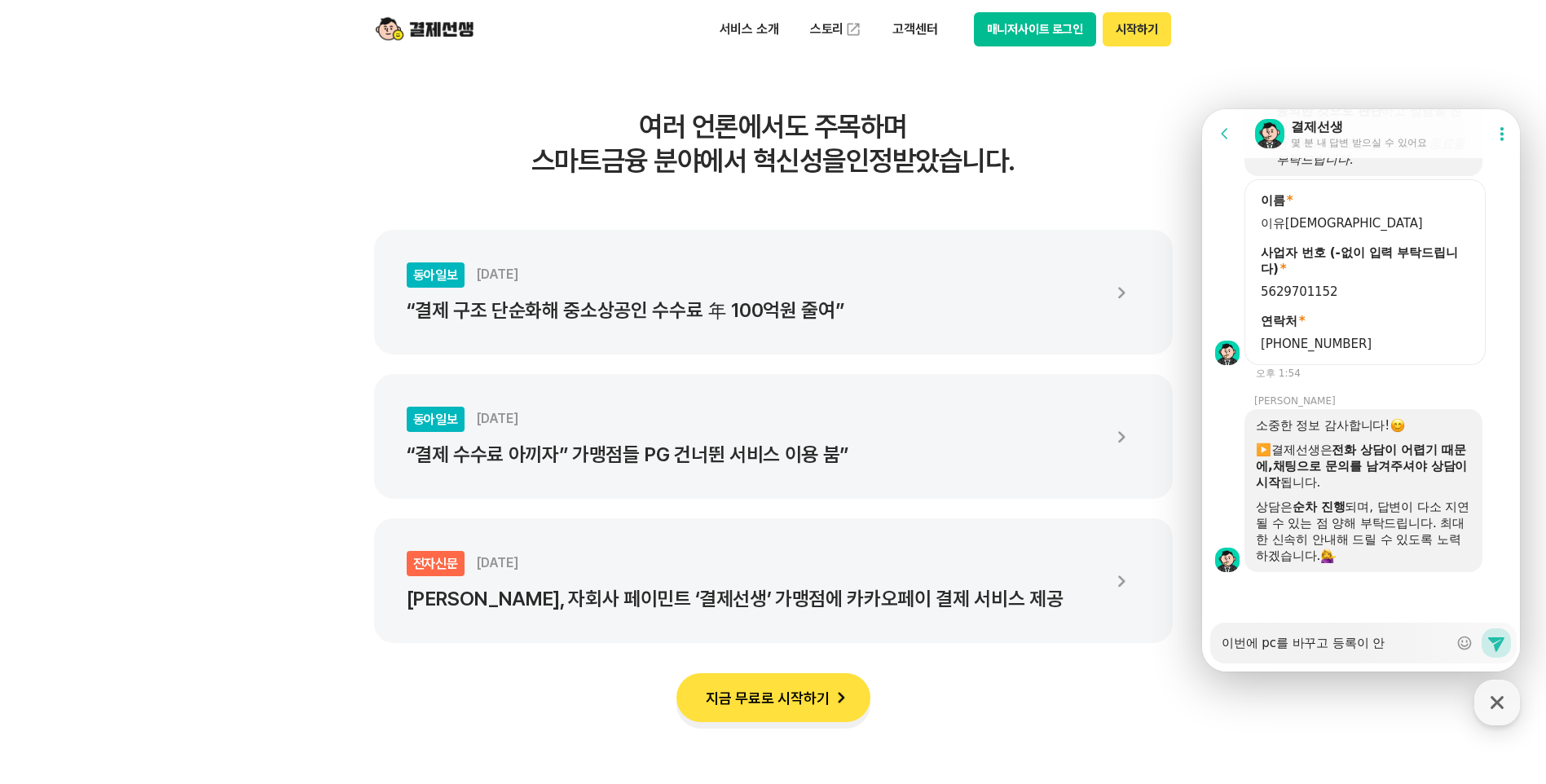
type textarea "이번에 pc를 바꾸고 등록이 안ㄷ"
type textarea "x"
type textarea "이번에 pc를 바꾸고 등록이 안도"
type textarea "x"
type textarea "이번에 pc를 바꾸고 등록이 안되"
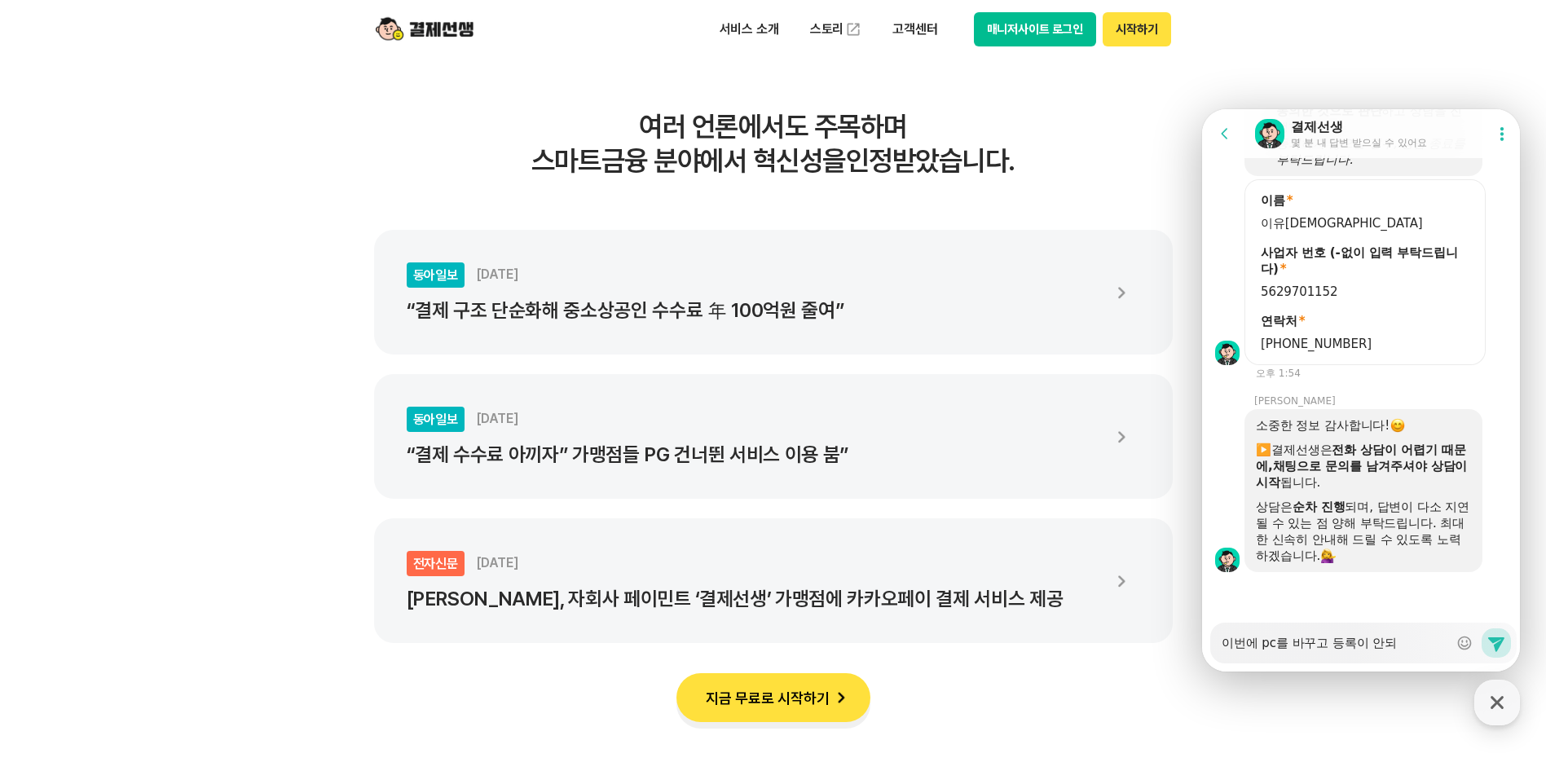
type textarea "x"
type textarea "이번에 pc를 바꾸고 등록이 안됩"
type textarea "x"
type textarea "이번에 pc를 바꾸고 등록이 안됩ㄴ"
type textarea "x"
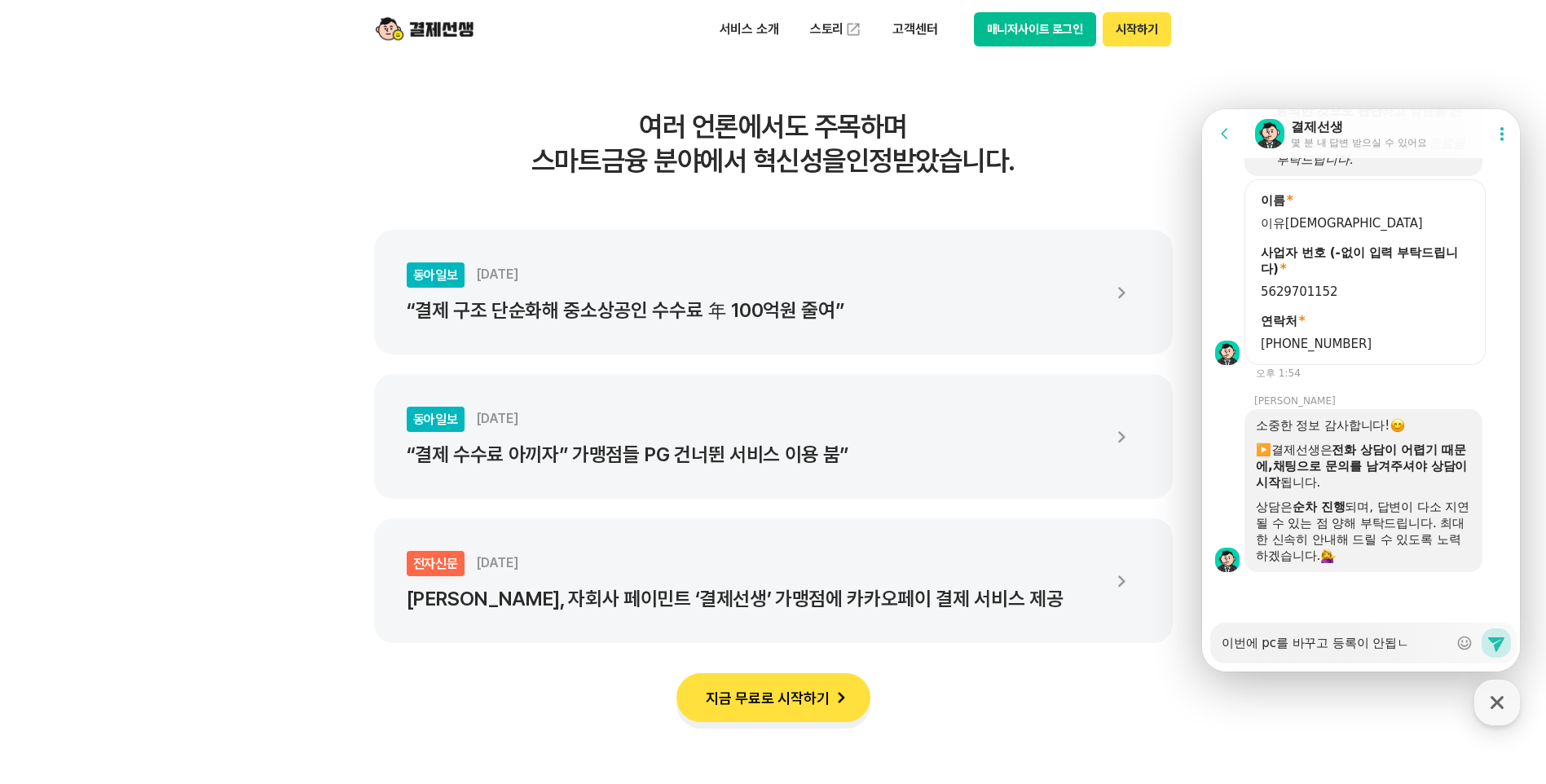
type textarea "이번에 pc를 바꾸고 등록이 안됩니"
type textarea "x"
type textarea "이번에 pc를 바꾸고 등록이 안됩닏"
type textarea "x"
type textarea "이번에 pc를 바꾸고 등록이 안됩니다"
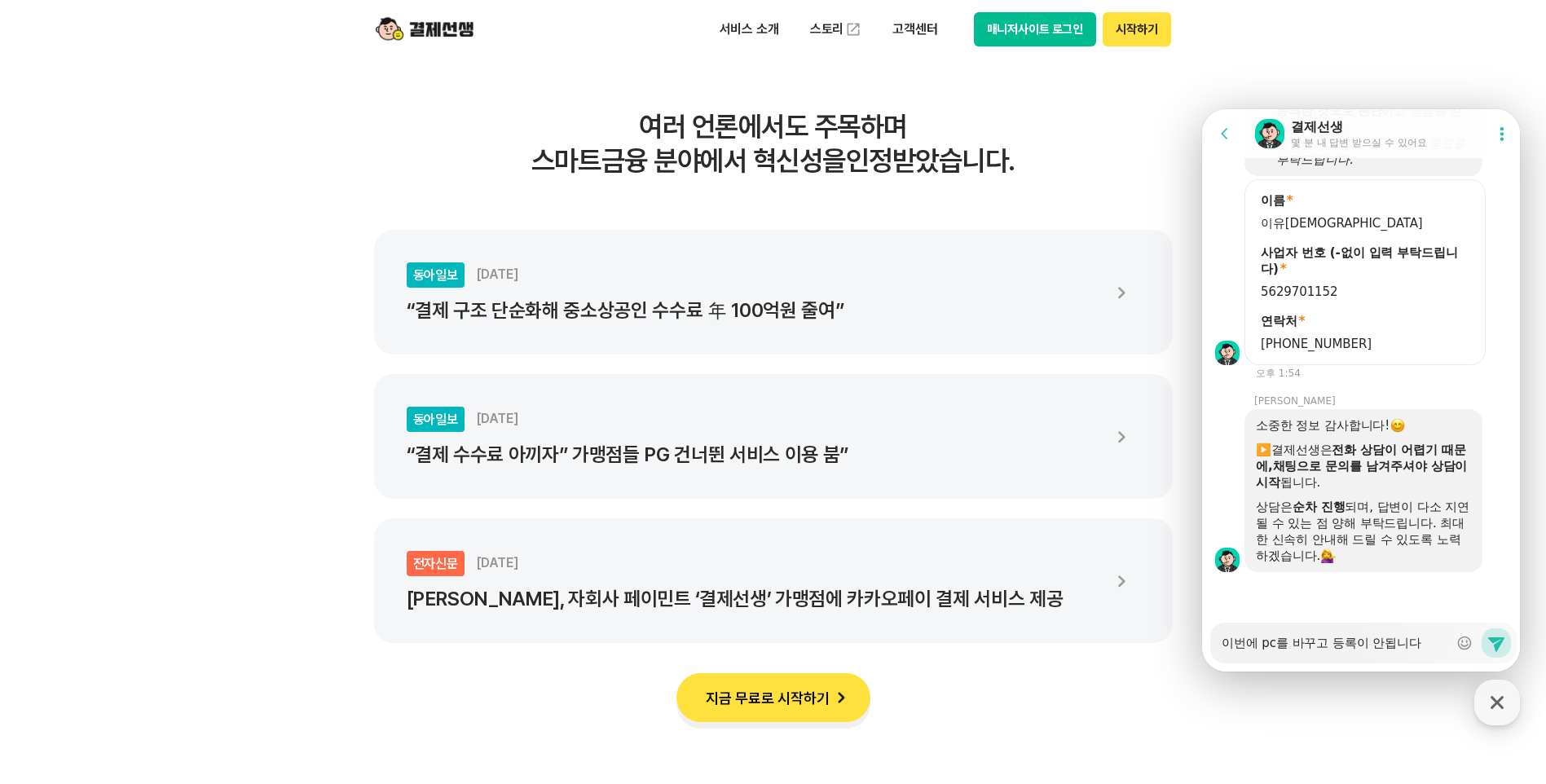
type textarea "x"
type textarea "이번에 pc를 바꾸고 등록이 안됩니다."
type textarea "x"
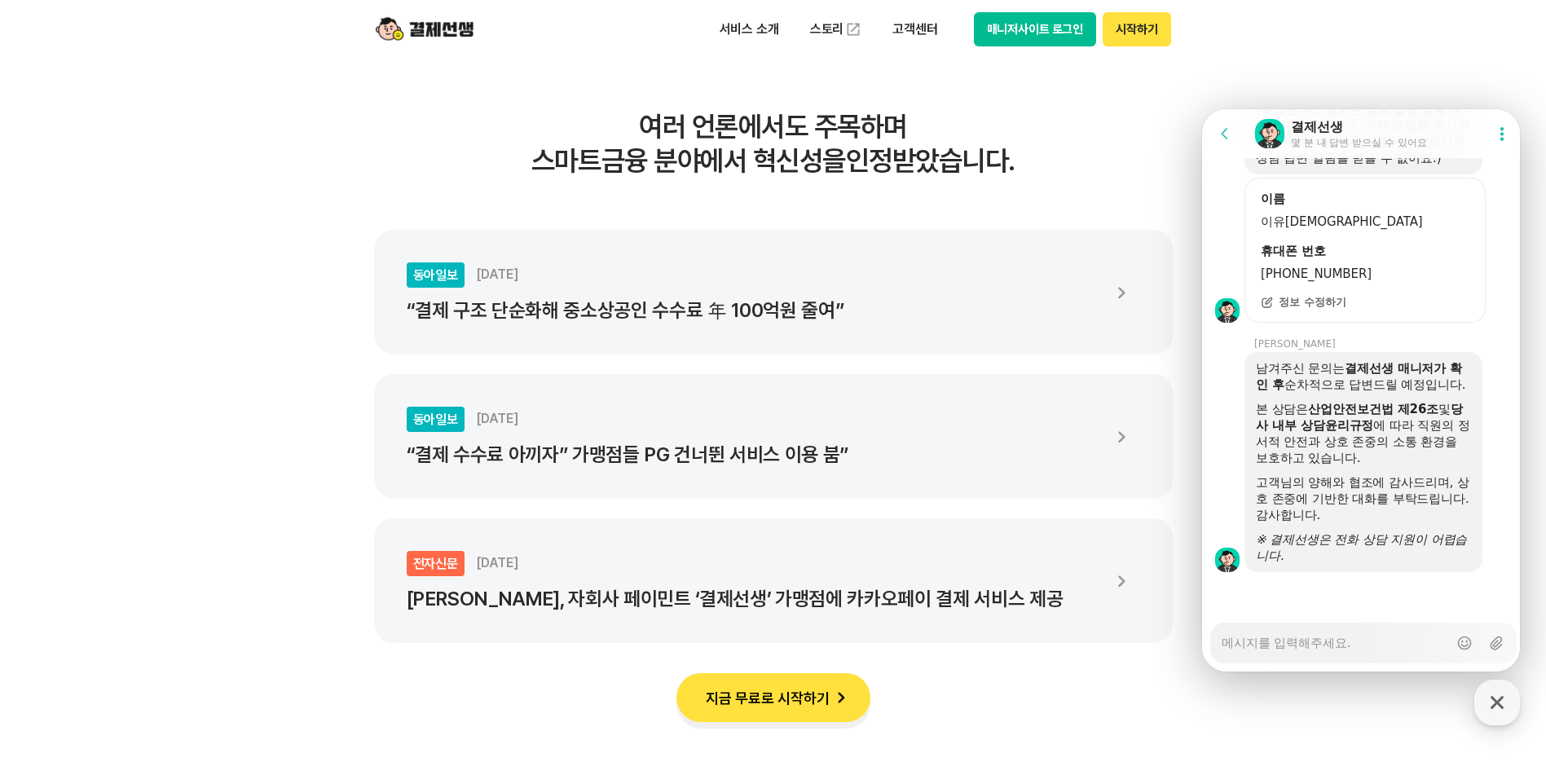
scroll to position [2080, 0]
type textarea "x"
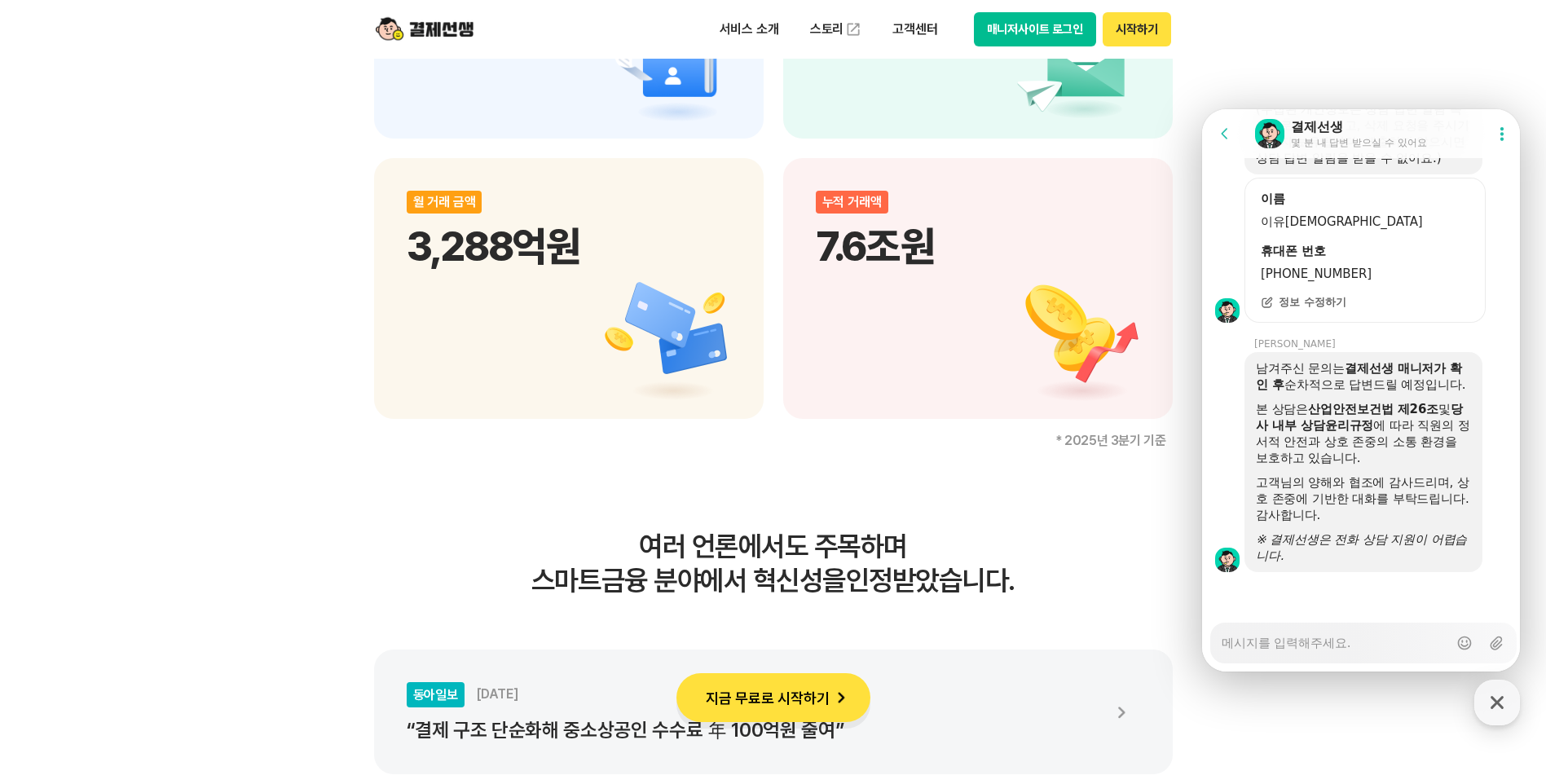
scroll to position [2280, 0]
